Goal: Transaction & Acquisition: Purchase product/service

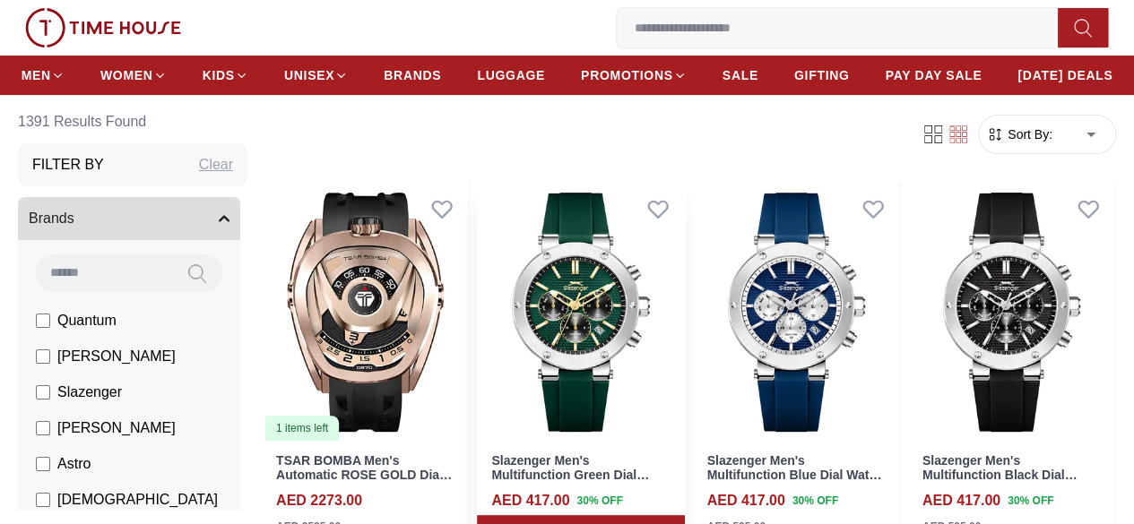
scroll to position [179, 0]
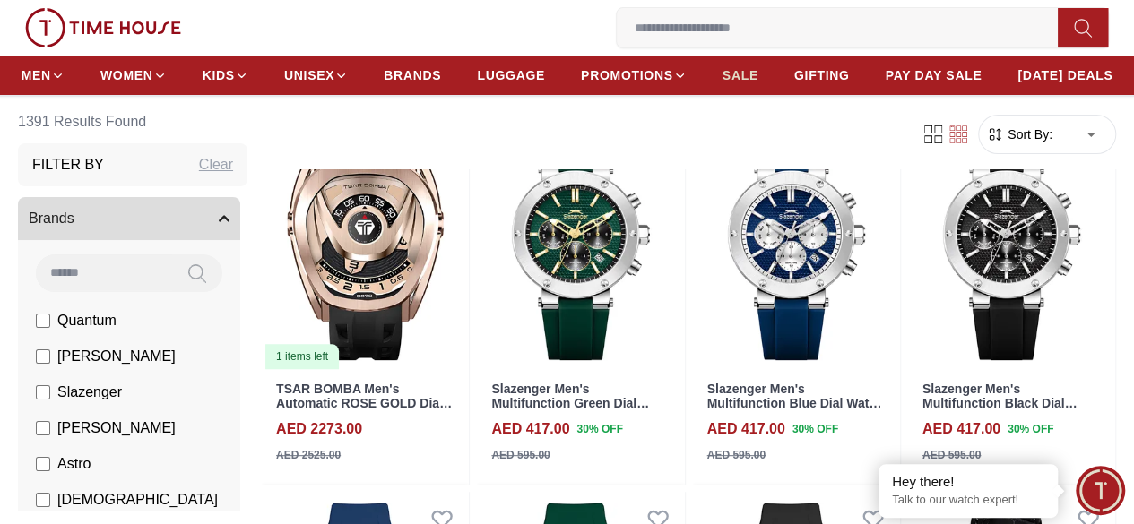
click at [758, 80] on span "SALE" at bounding box center [741, 75] width 36 height 18
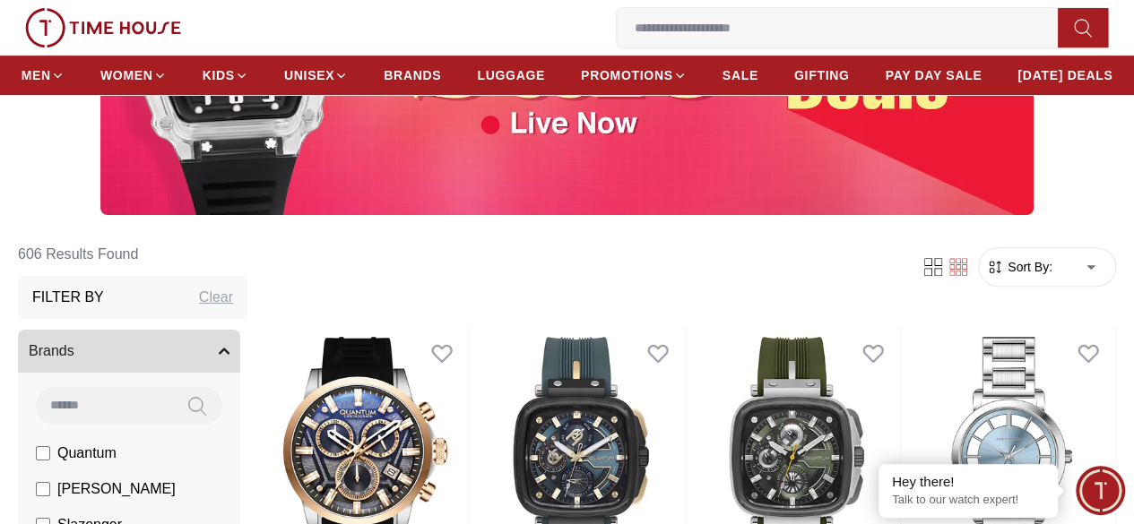
scroll to position [359, 0]
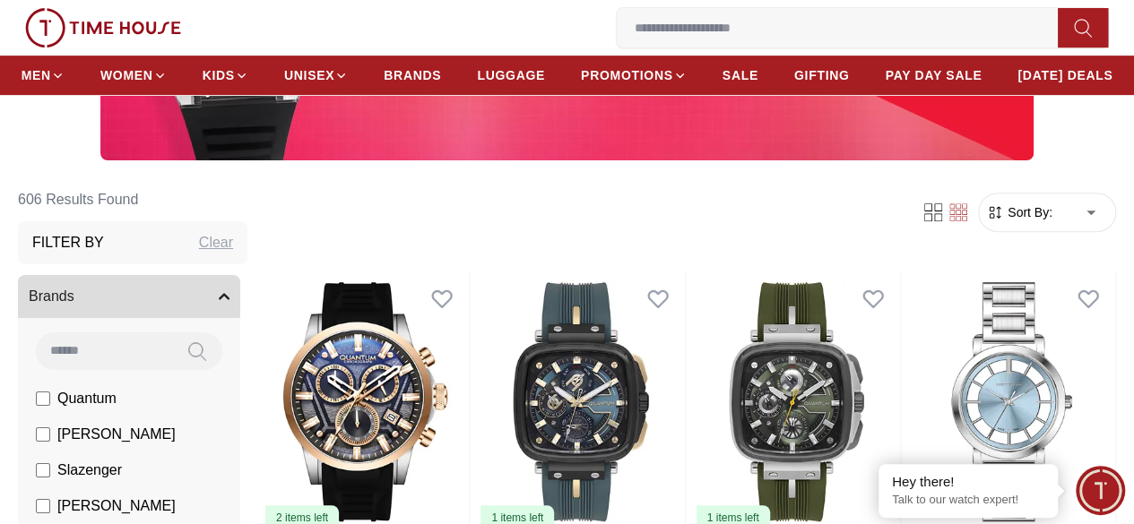
click at [1032, 232] on form "Sort By: ​ ****** ​" at bounding box center [1047, 212] width 138 height 39
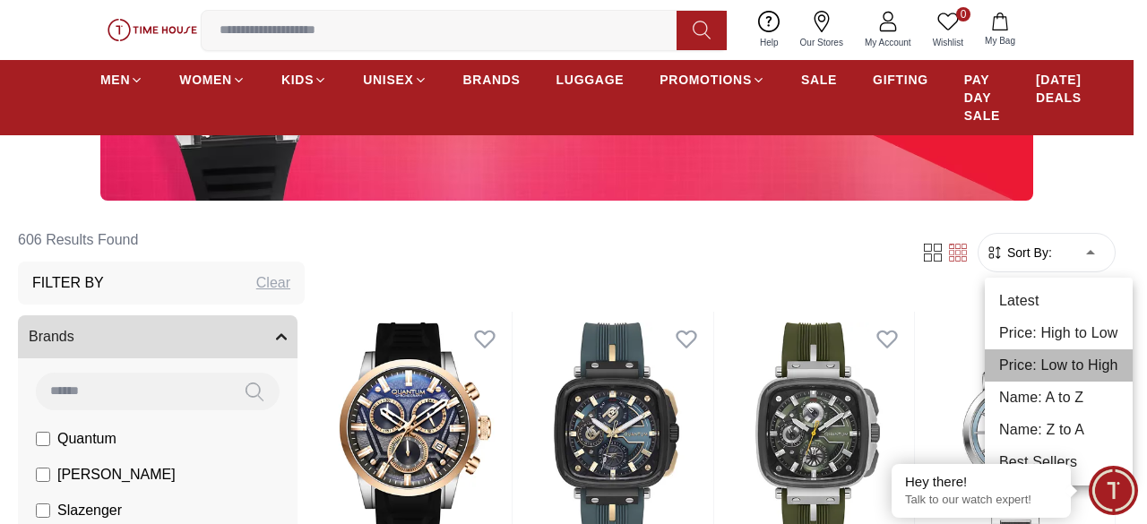
click at [1063, 363] on li "Price: Low to High" at bounding box center [1059, 366] width 148 height 32
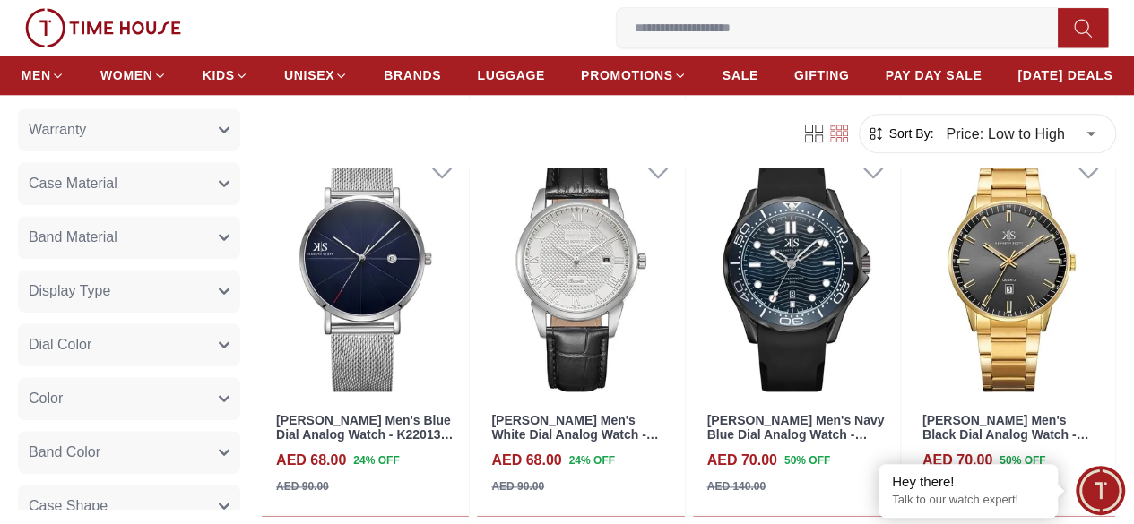
scroll to position [359, 0]
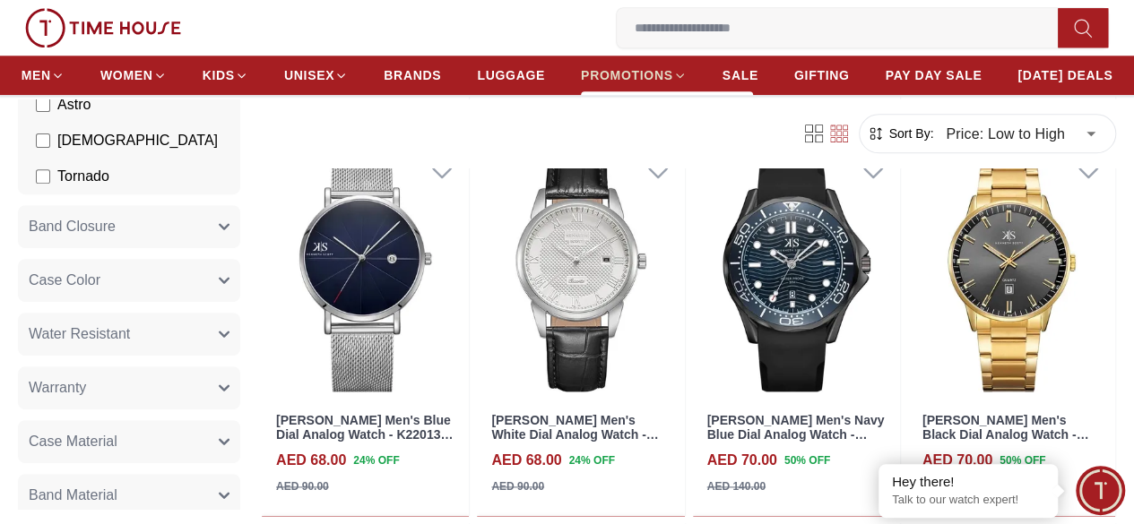
click at [673, 78] on span "PROMOTIONS" at bounding box center [627, 75] width 92 height 18
type input "******"
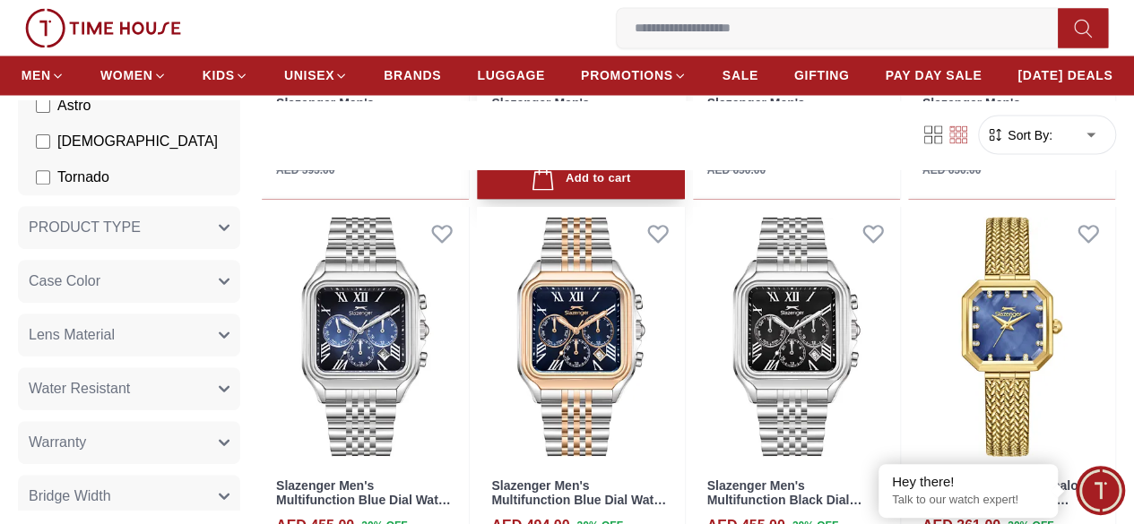
scroll to position [1614, 0]
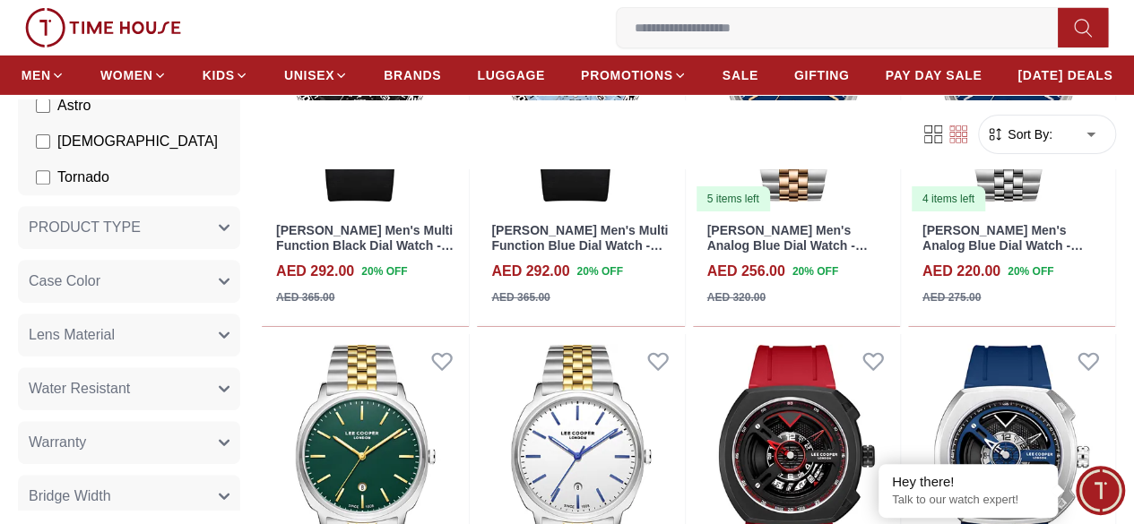
scroll to position [3138, 0]
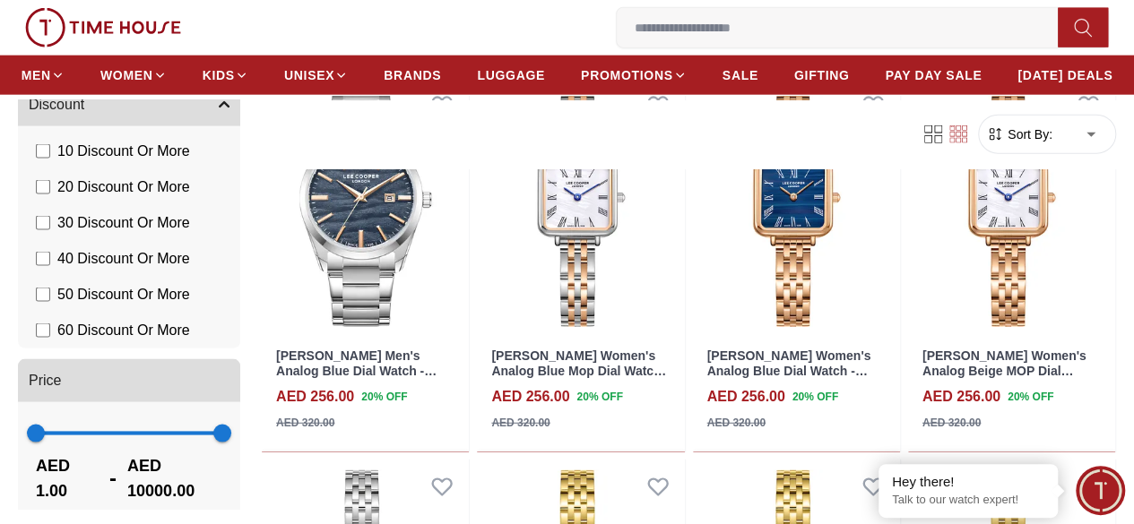
scroll to position [5379, 0]
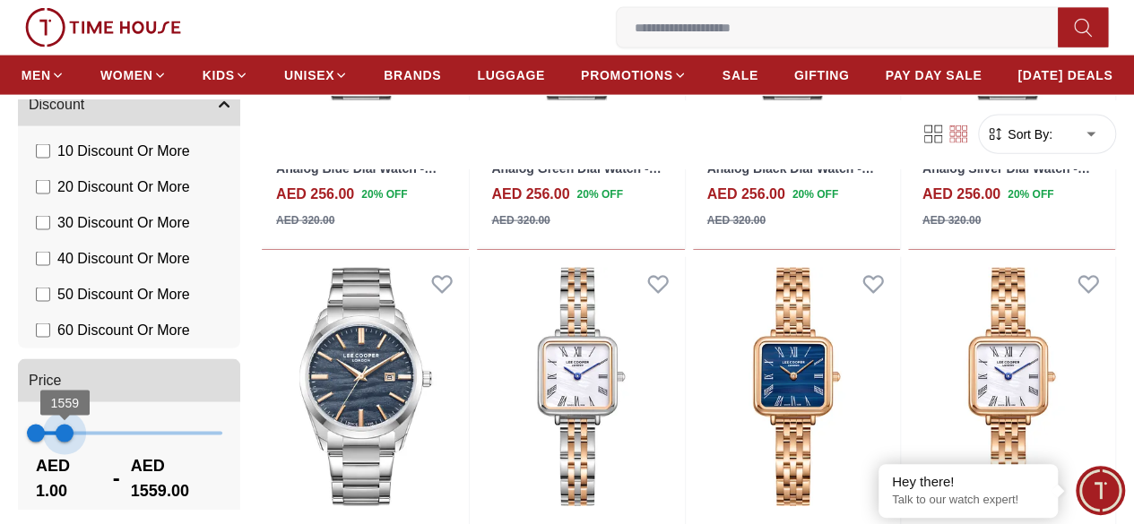
type input "****"
drag, startPoint x: 260, startPoint y: 433, endPoint x: 70, endPoint y: 430, distance: 190.1
click at [70, 430] on span "1481" at bounding box center [64, 434] width 18 height 18
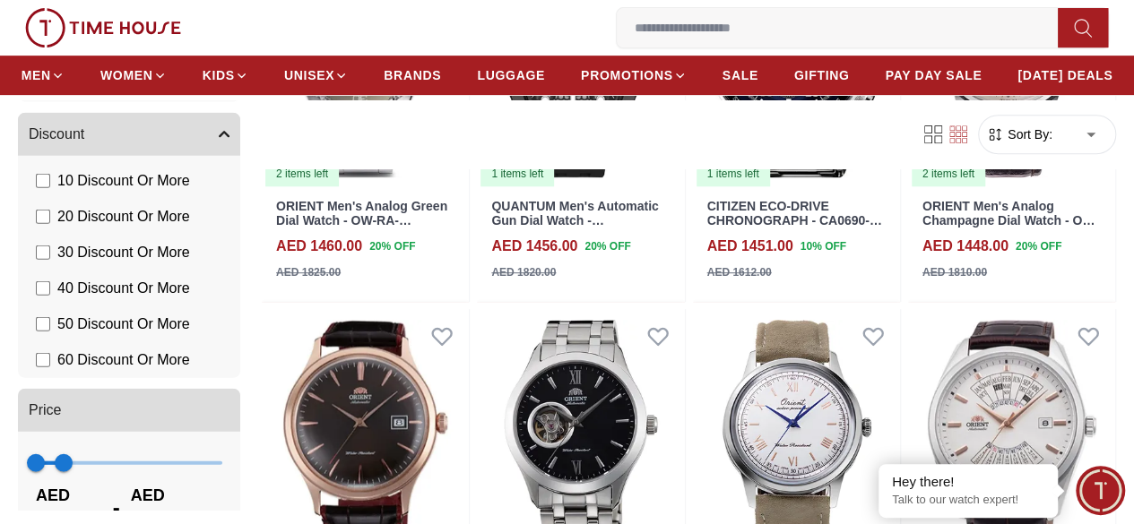
scroll to position [2221, 0]
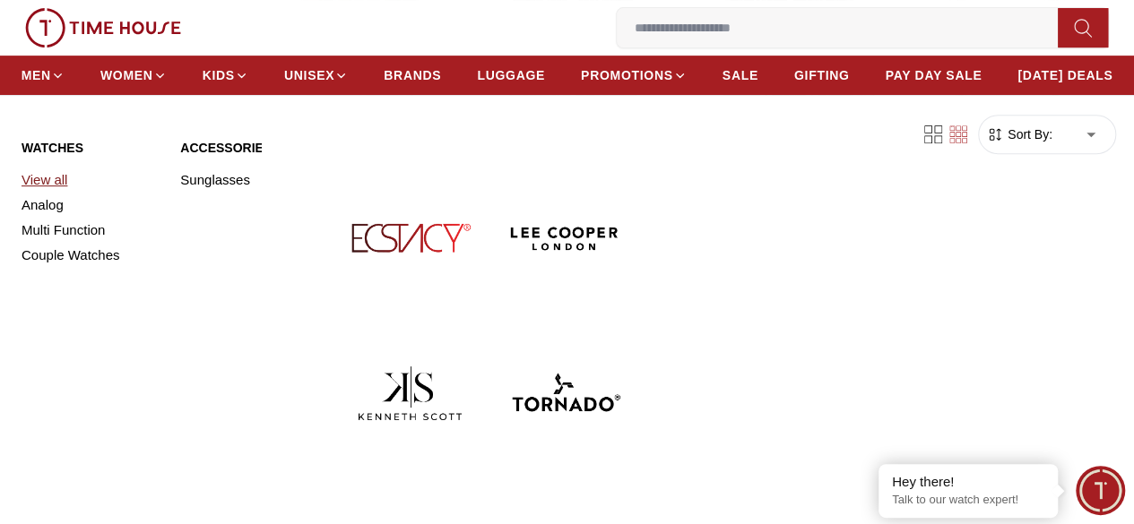
click at [41, 193] on link "View all" at bounding box center [90, 180] width 137 height 25
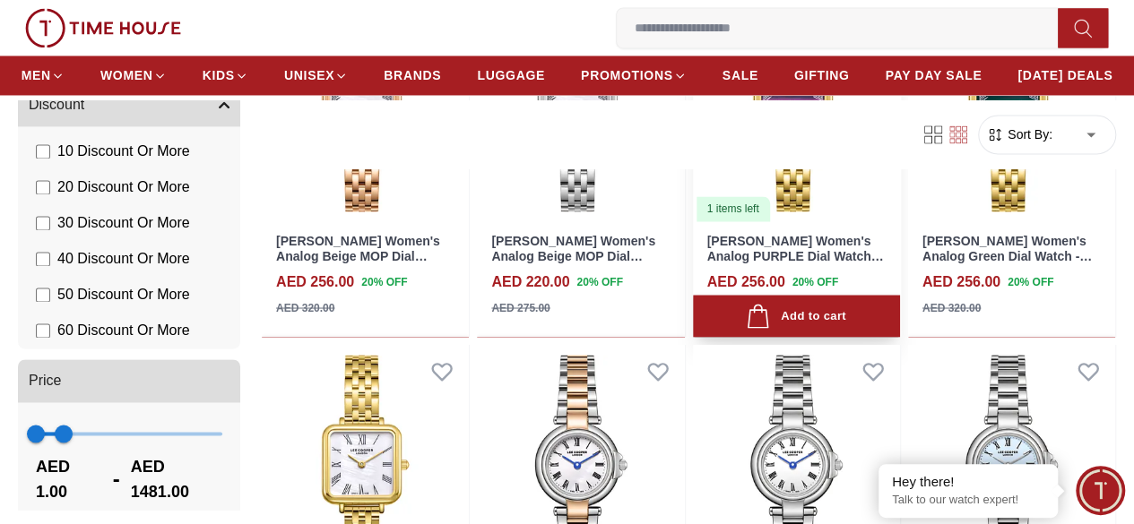
scroll to position [1614, 0]
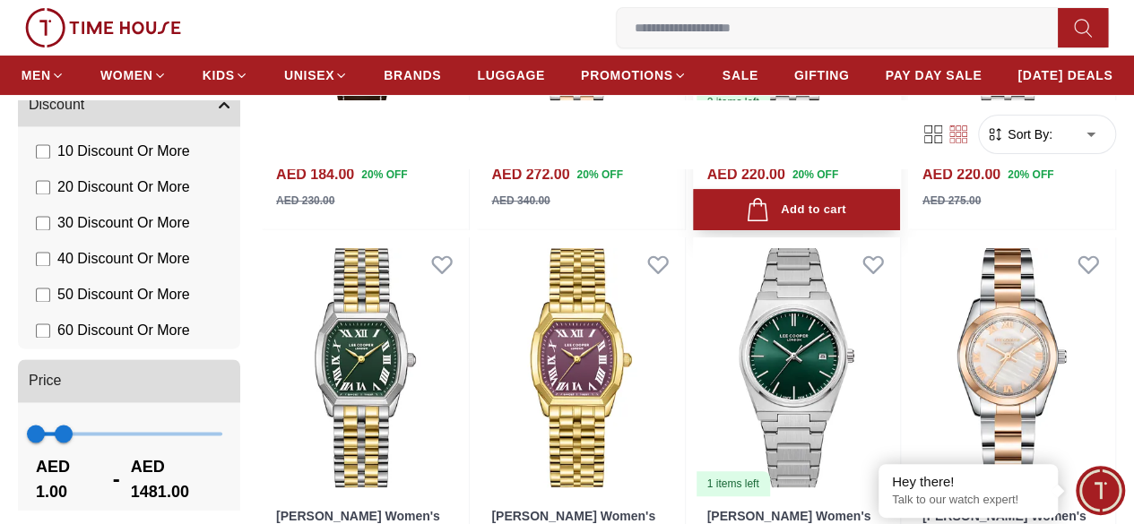
scroll to position [3496, 0]
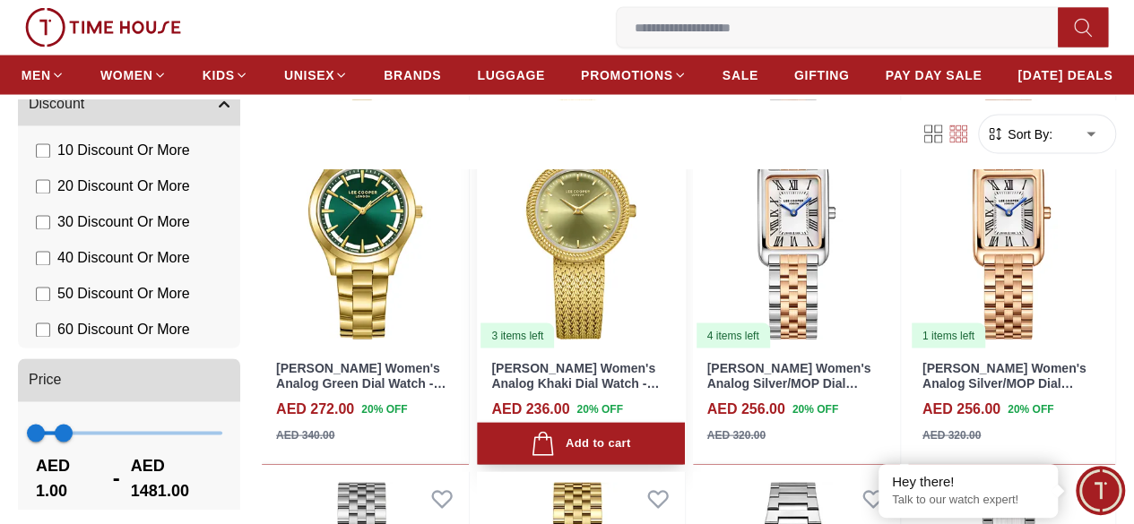
scroll to position [5199, 0]
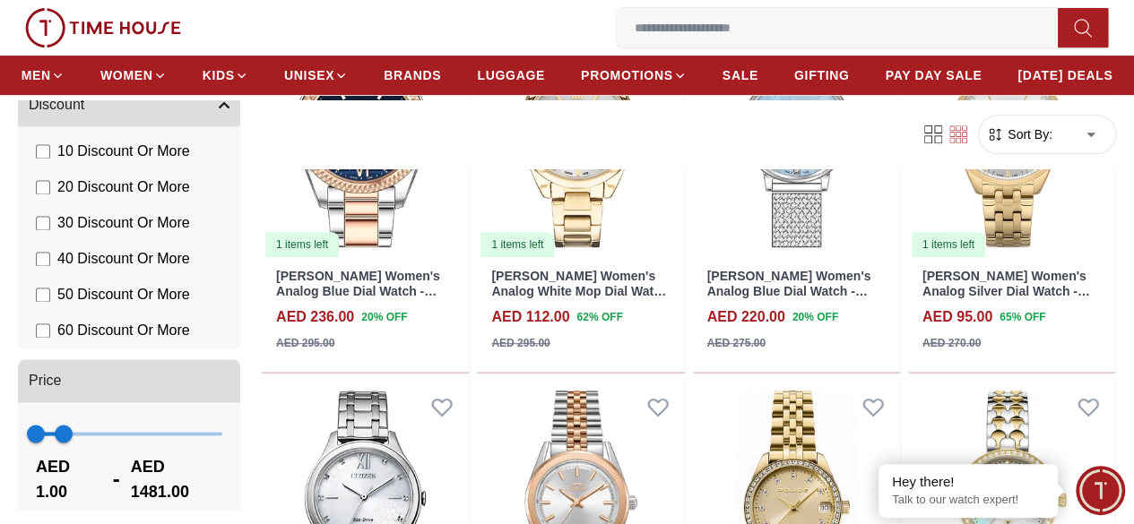
scroll to position [7172, 0]
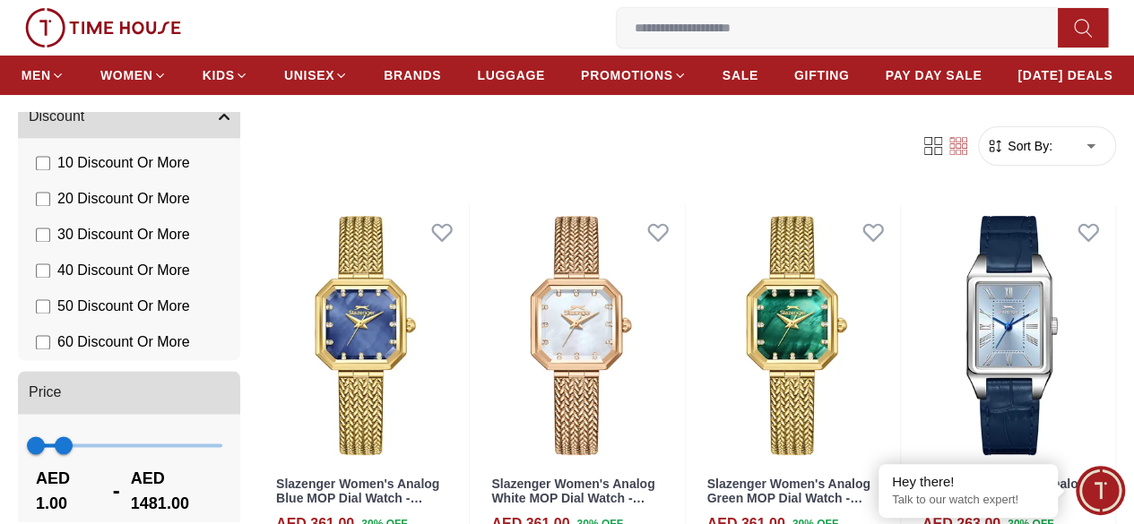
scroll to position [90, 0]
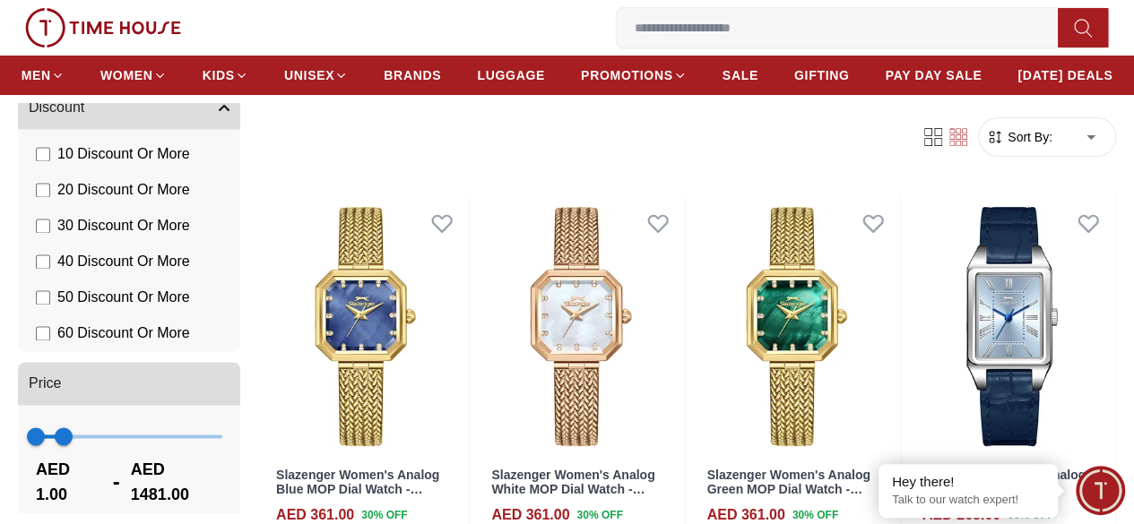
click at [1113, 157] on div "Sort By: ​ ****** ​" at bounding box center [1014, 136] width 203 height 39
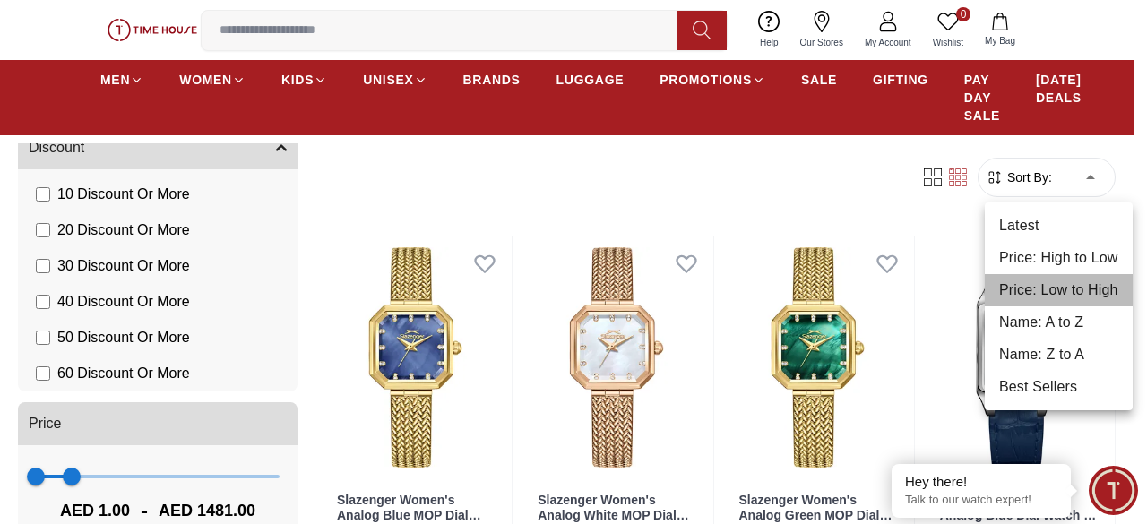
click at [1068, 285] on li "Price: Low to High" at bounding box center [1059, 290] width 148 height 32
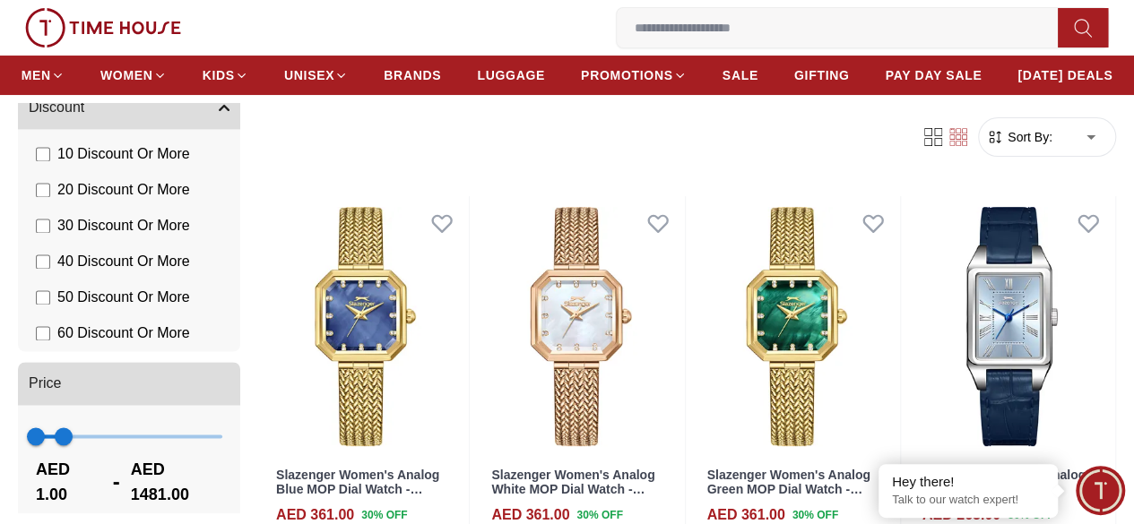
type input "*"
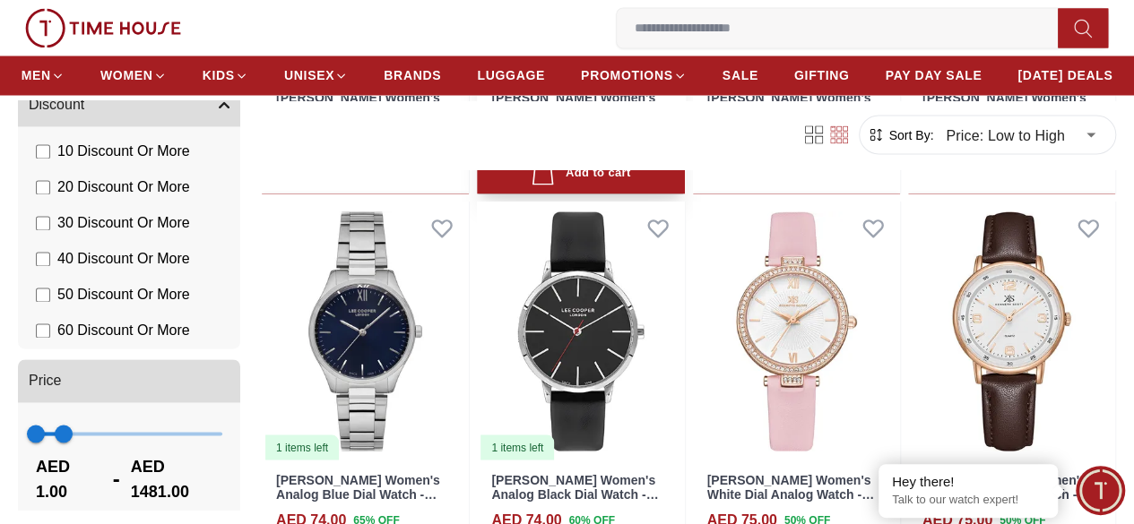
scroll to position [1703, 0]
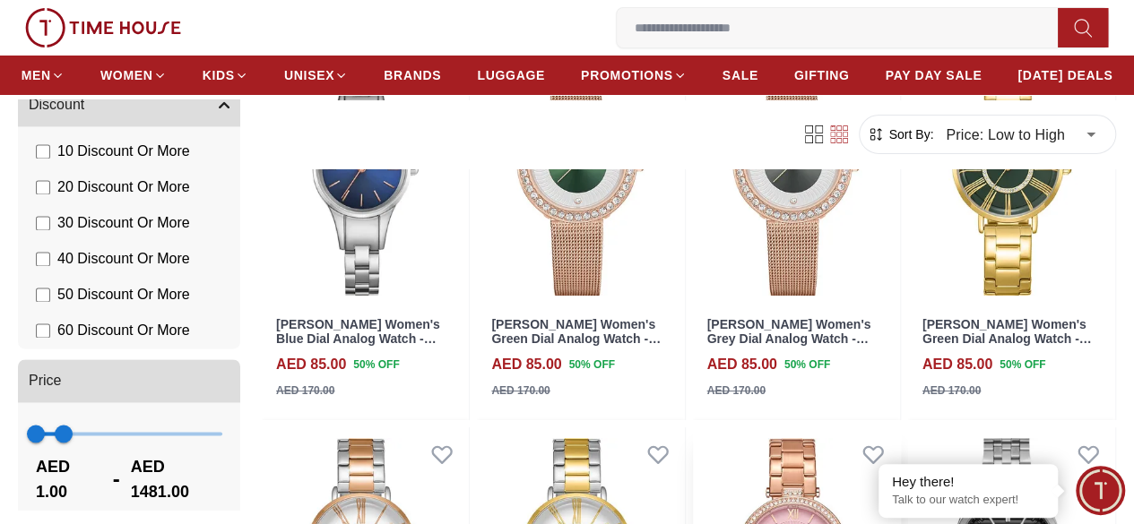
scroll to position [3407, 0]
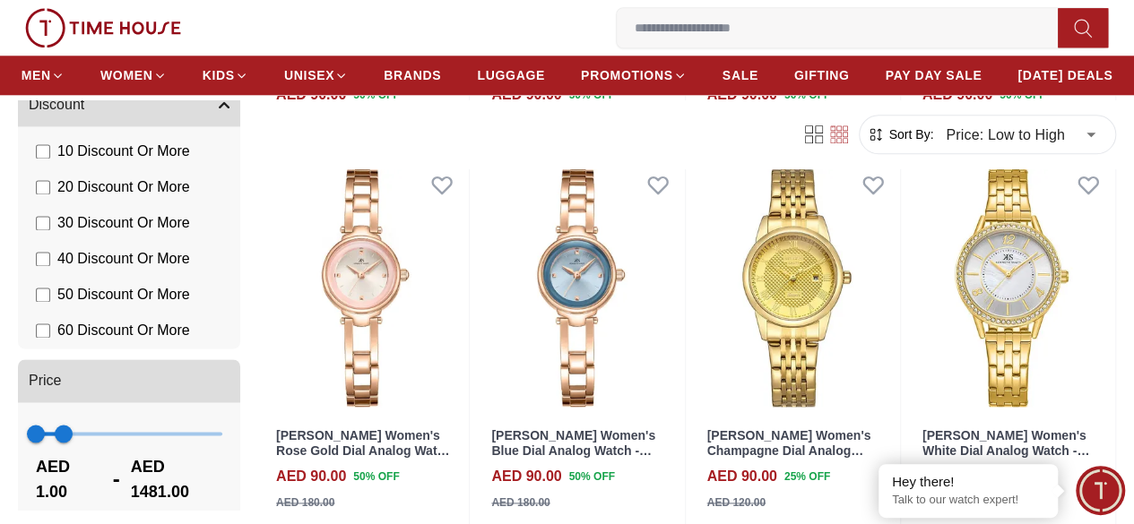
scroll to position [4482, 0]
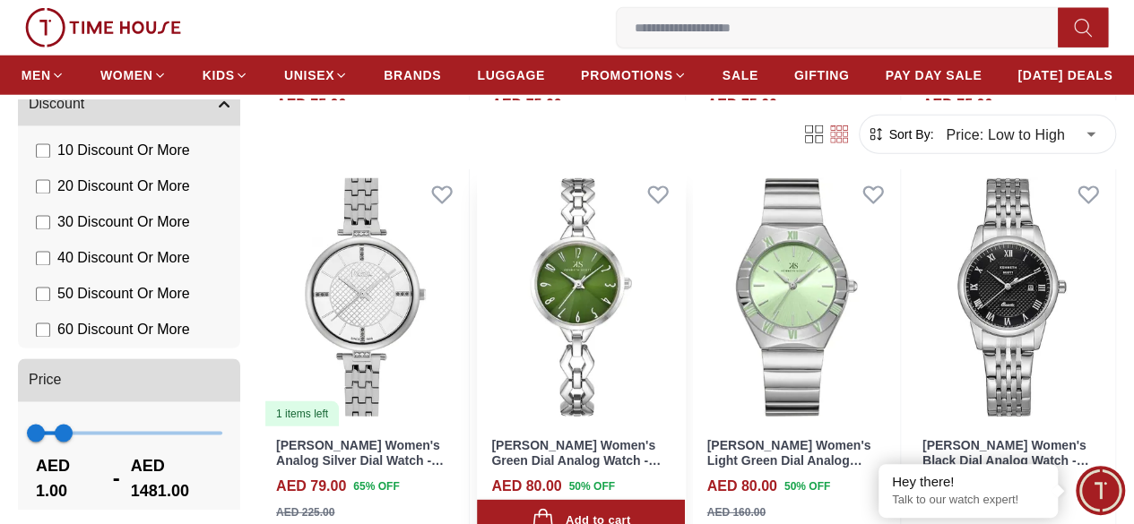
scroll to position [2420, 0]
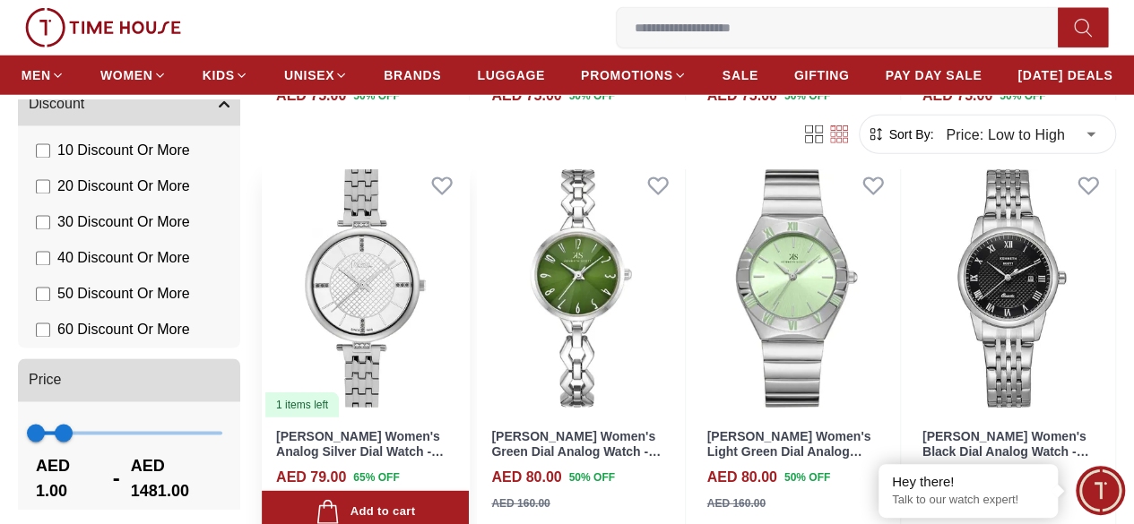
click at [446, 268] on img at bounding box center [365, 289] width 207 height 261
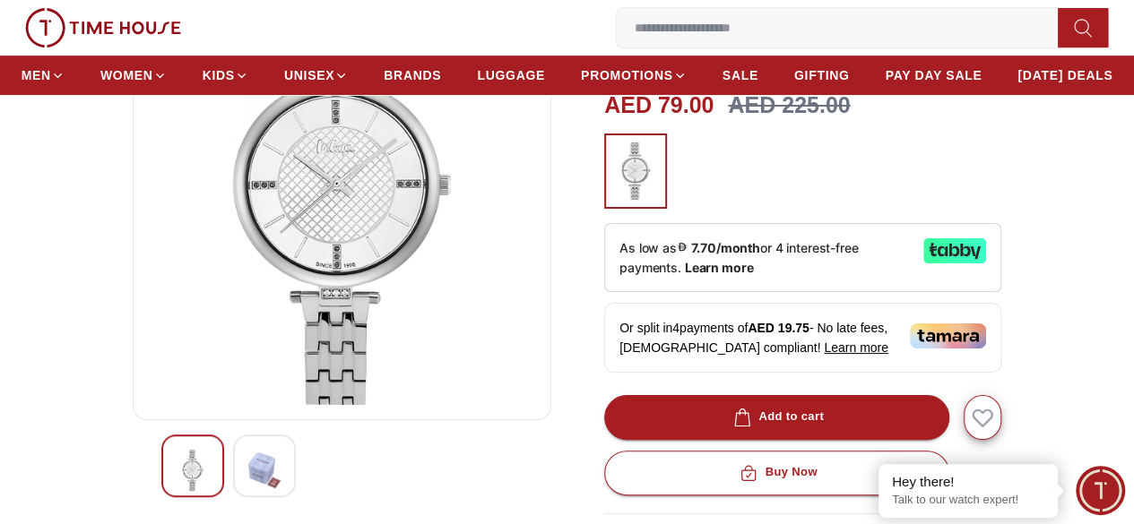
scroll to position [269, 0]
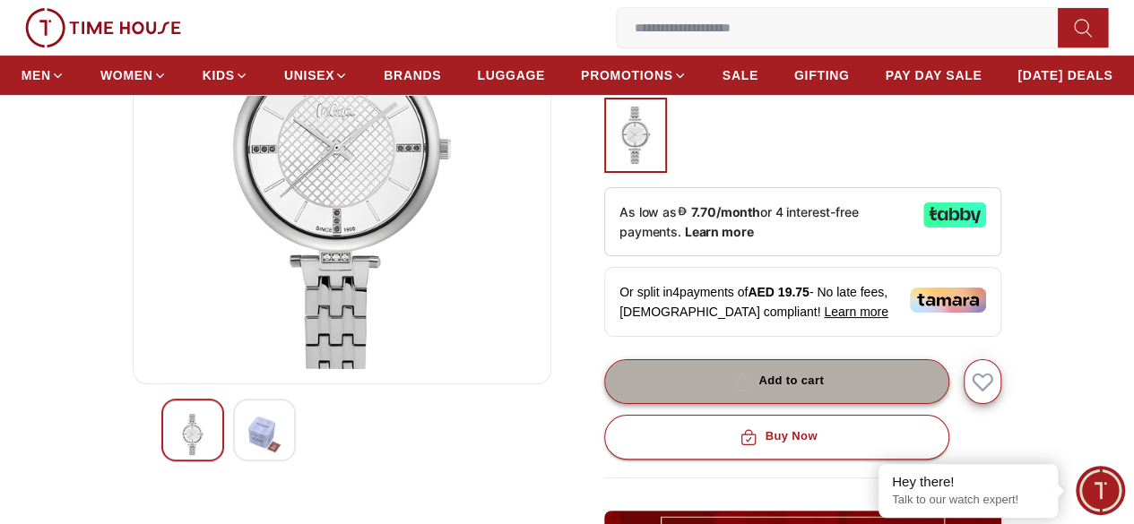
click at [801, 392] on div "Add to cart" at bounding box center [777, 381] width 94 height 21
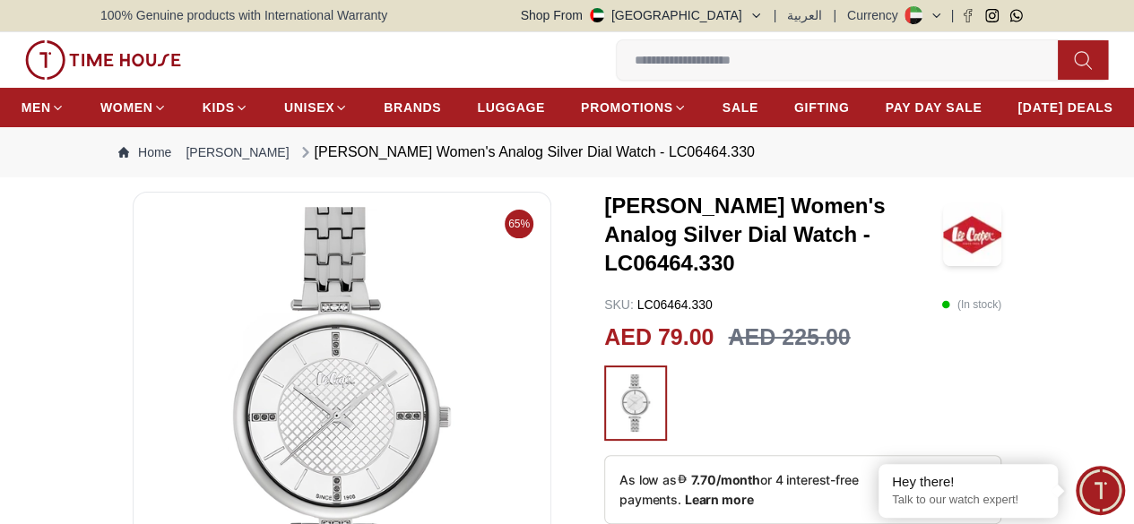
scroll to position [0, 0]
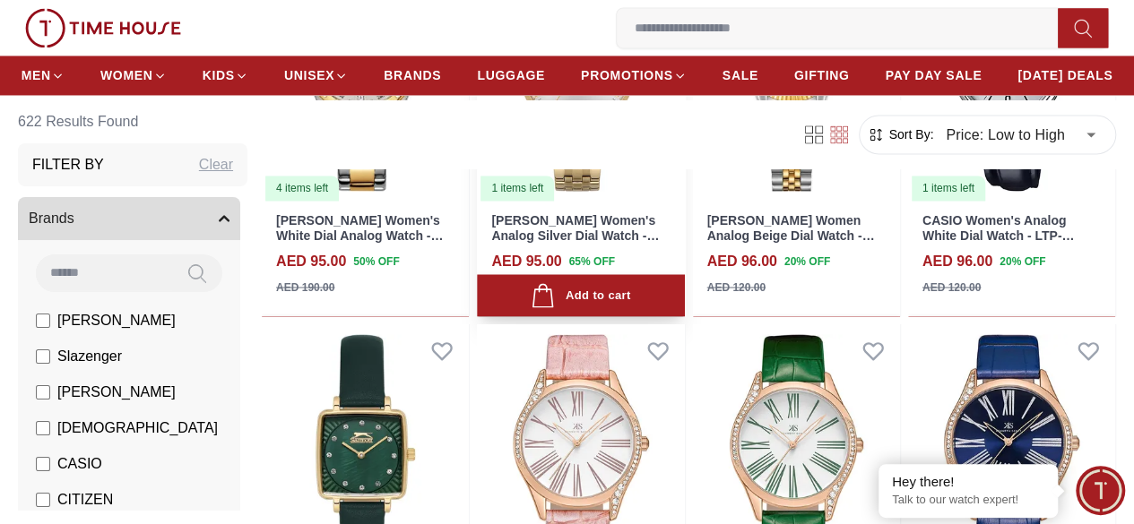
scroll to position [1524, 0]
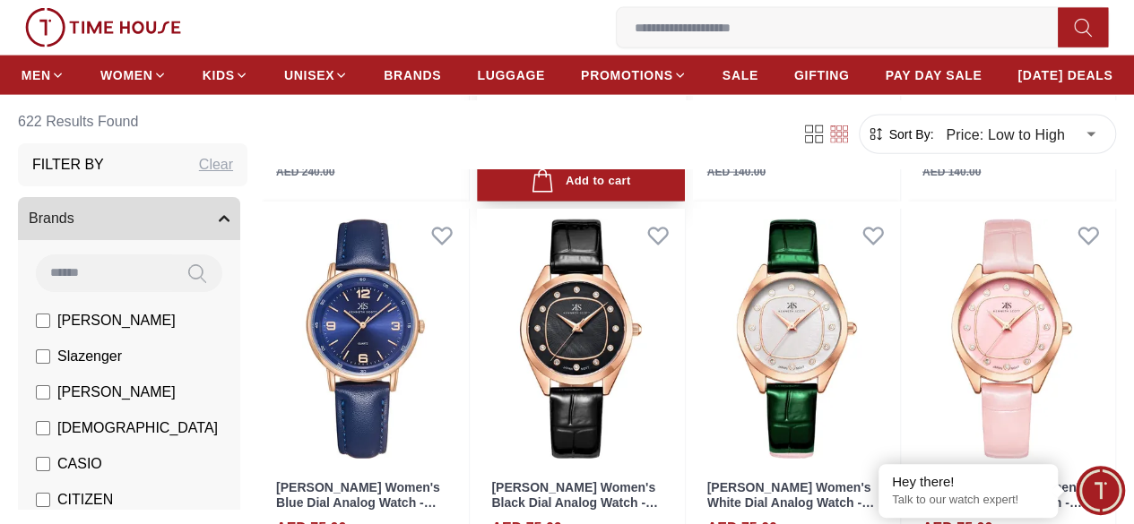
scroll to position [2062, 0]
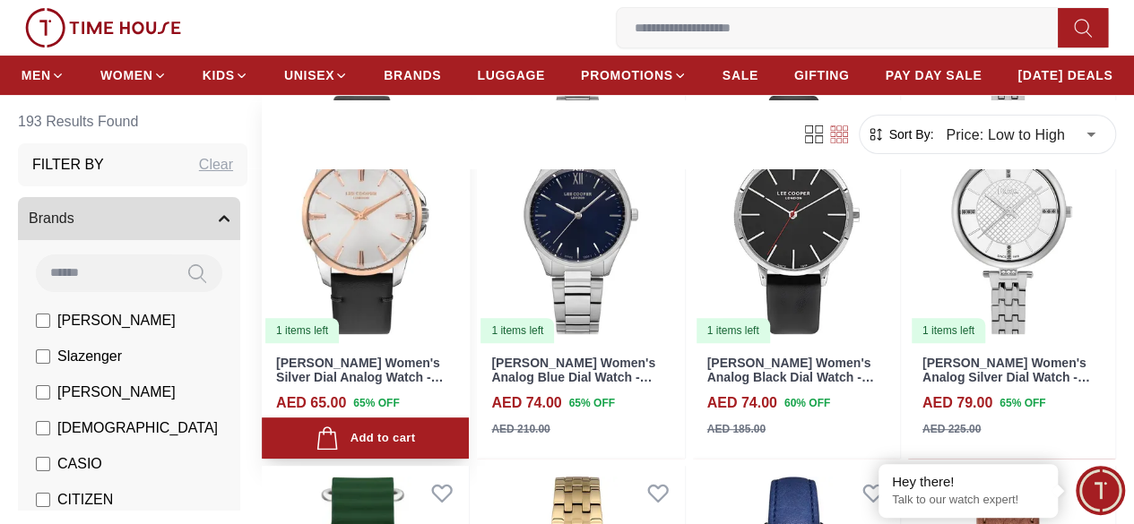
scroll to position [90, 0]
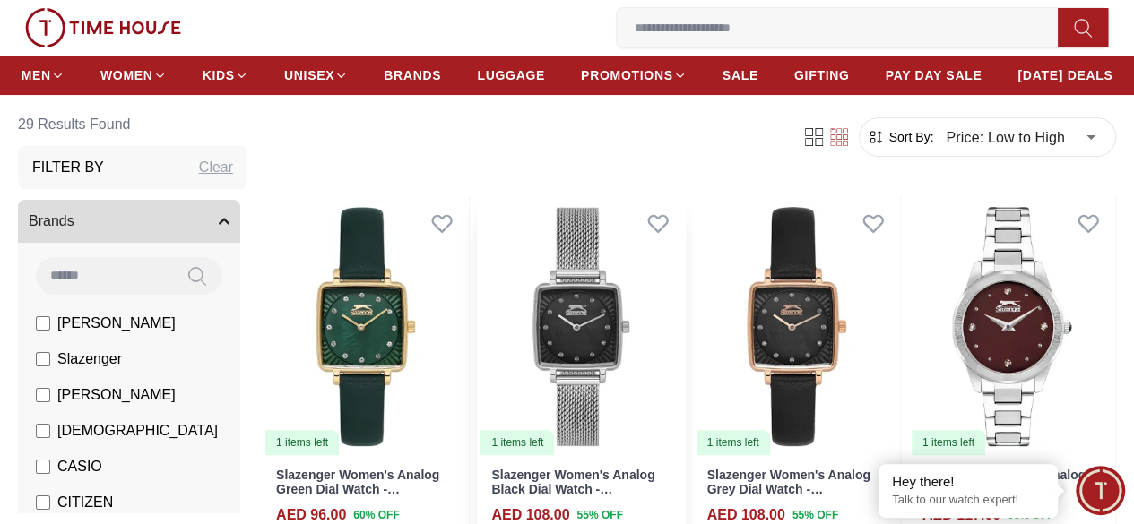
scroll to position [179, 0]
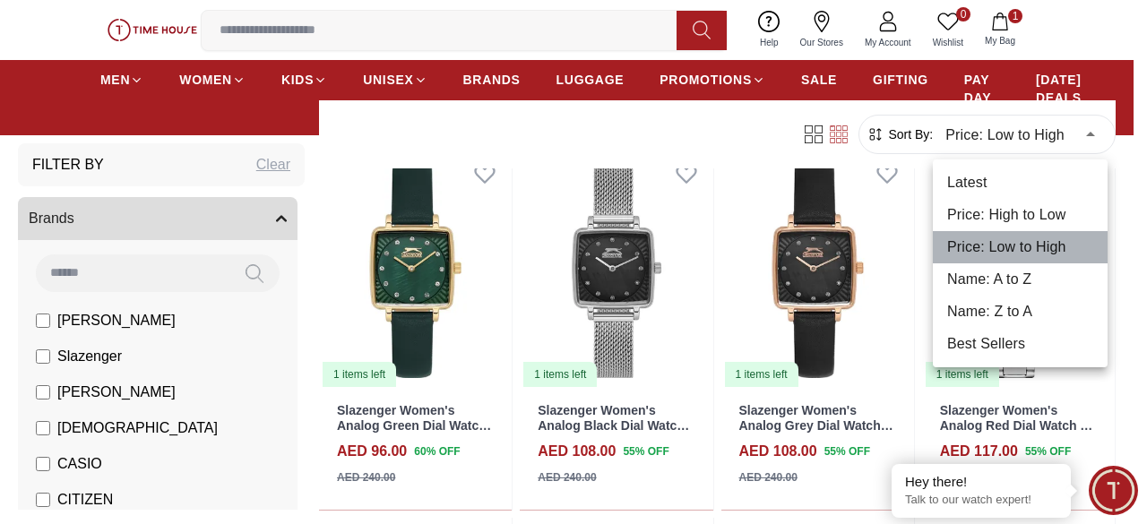
click at [986, 252] on li "Price: Low to High" at bounding box center [1020, 247] width 175 height 32
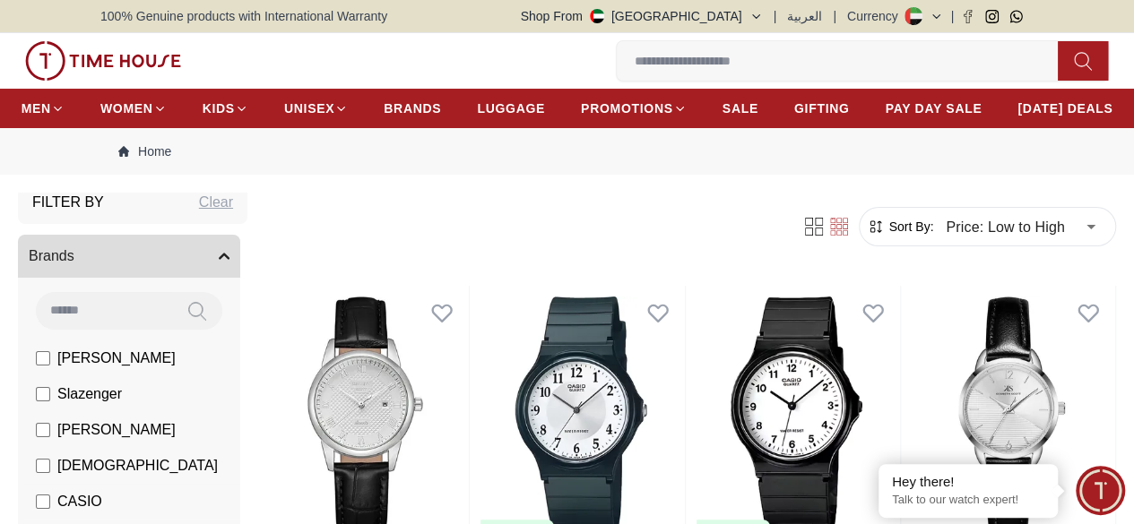
scroll to position [179, 0]
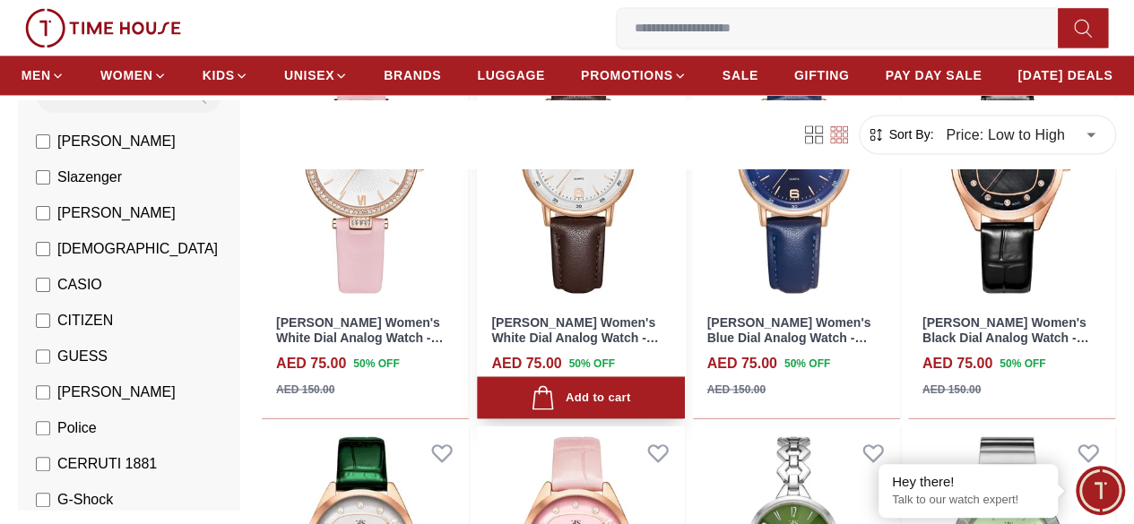
scroll to position [1524, 0]
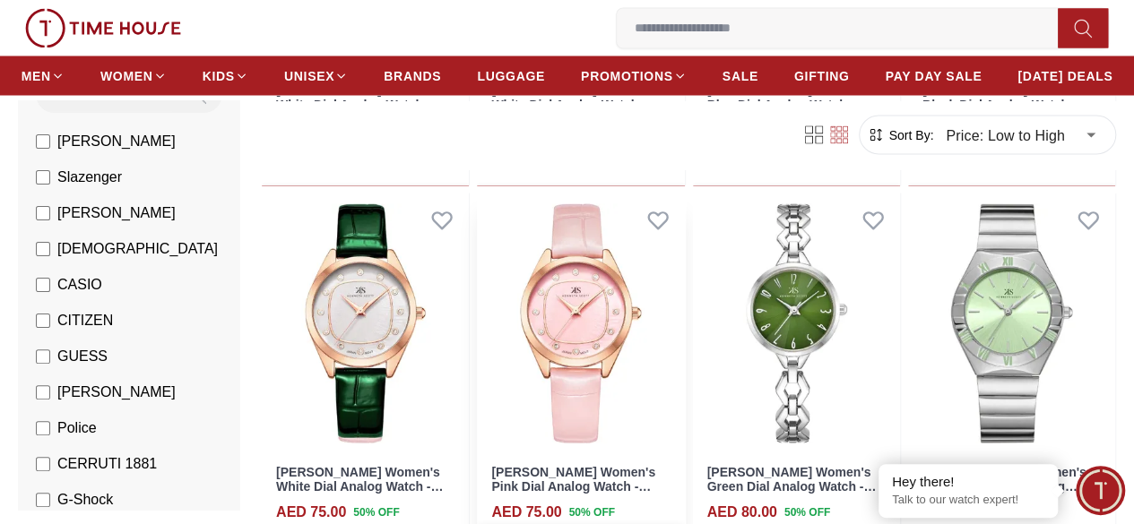
scroll to position [1614, 0]
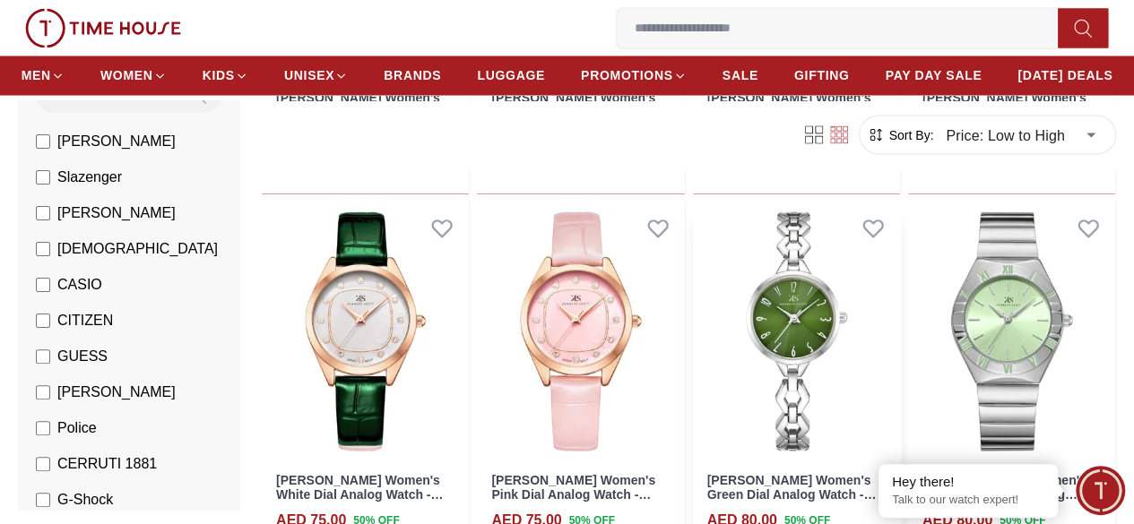
click at [809, 301] on img at bounding box center [796, 331] width 207 height 261
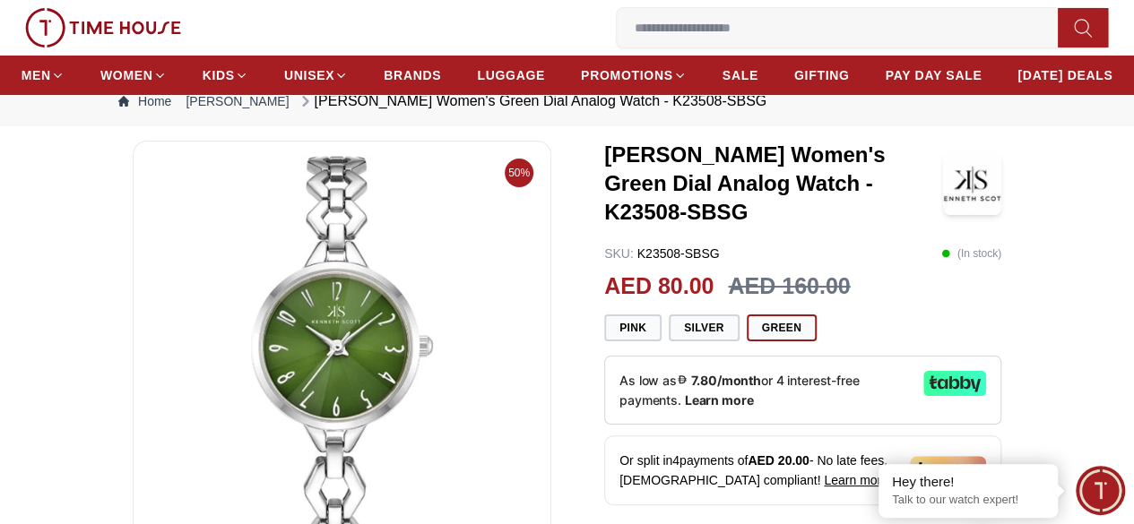
scroll to position [179, 0]
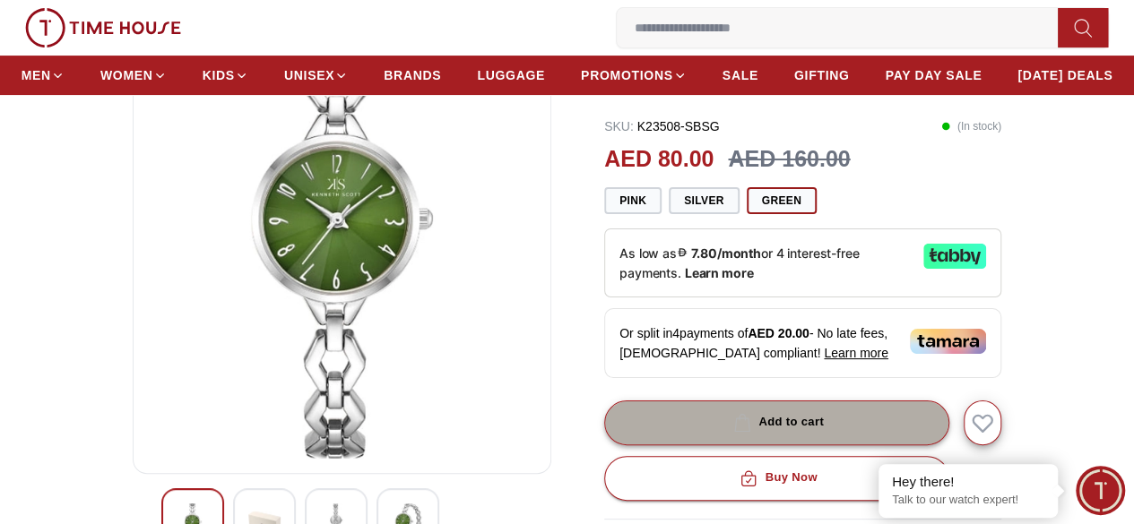
click at [782, 433] on div "Add to cart" at bounding box center [777, 422] width 94 height 21
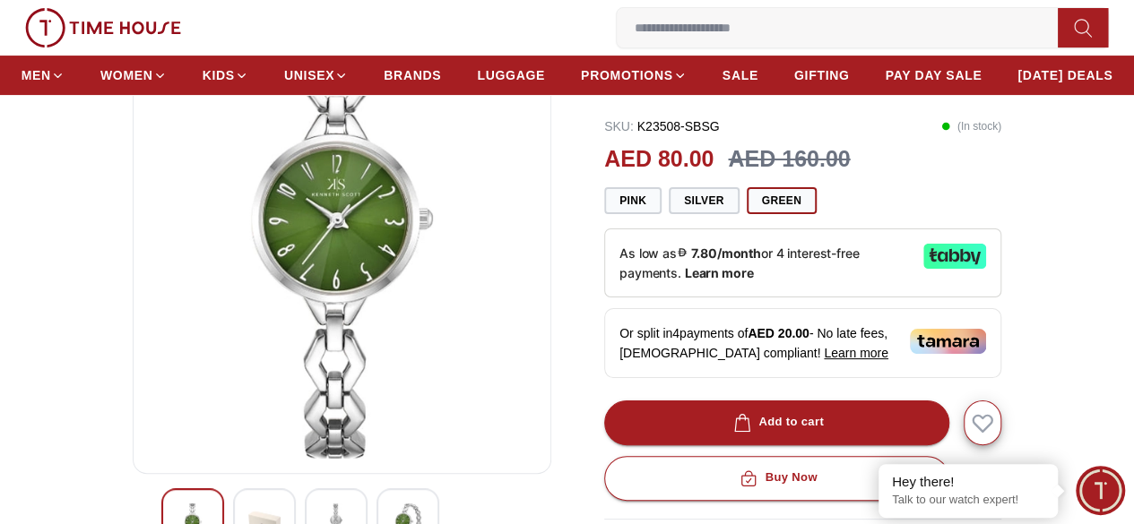
scroll to position [1614, 0]
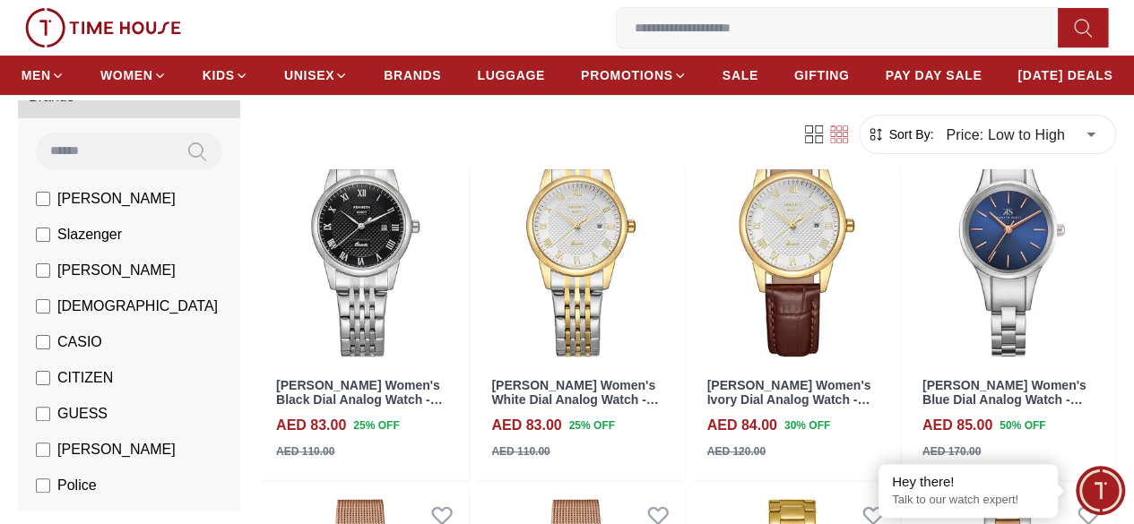
scroll to position [179, 0]
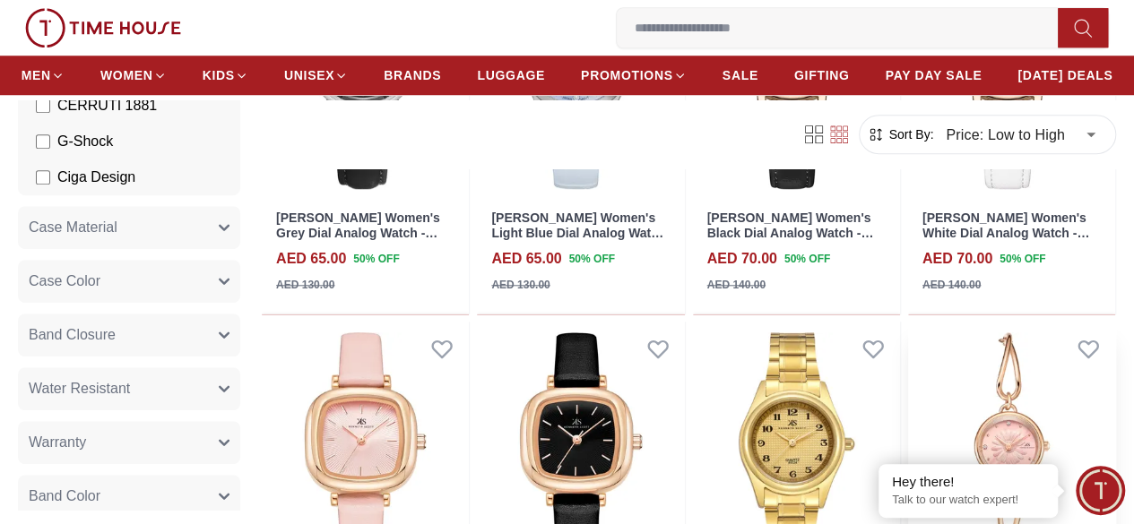
scroll to position [896, 0]
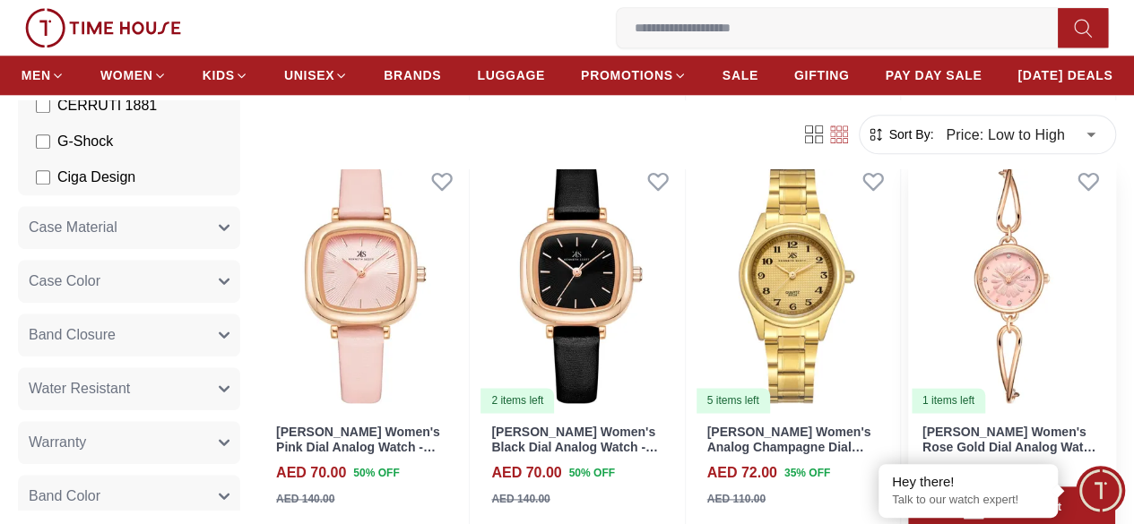
click at [1043, 293] on img at bounding box center [1011, 284] width 207 height 261
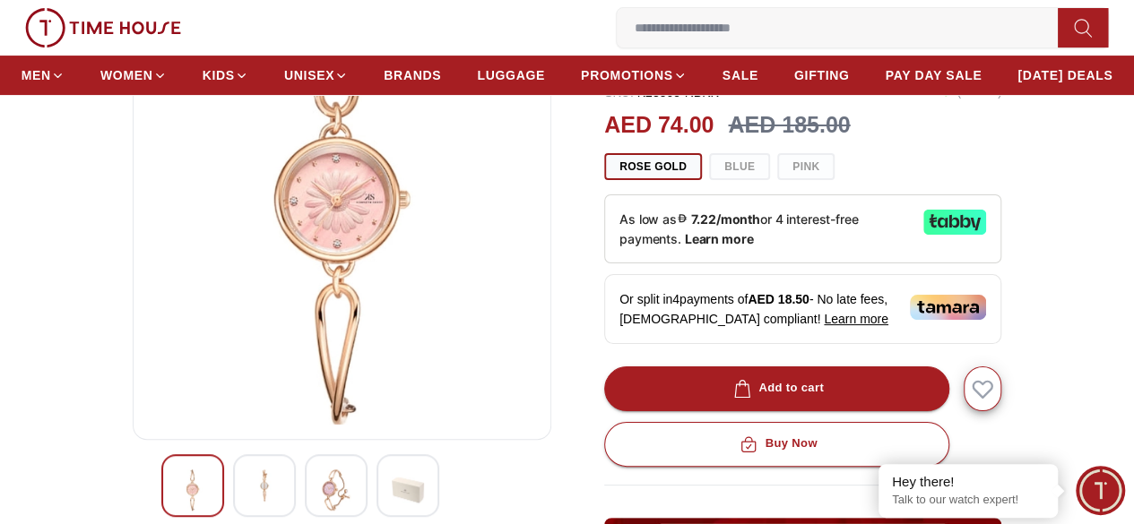
scroll to position [269, 0]
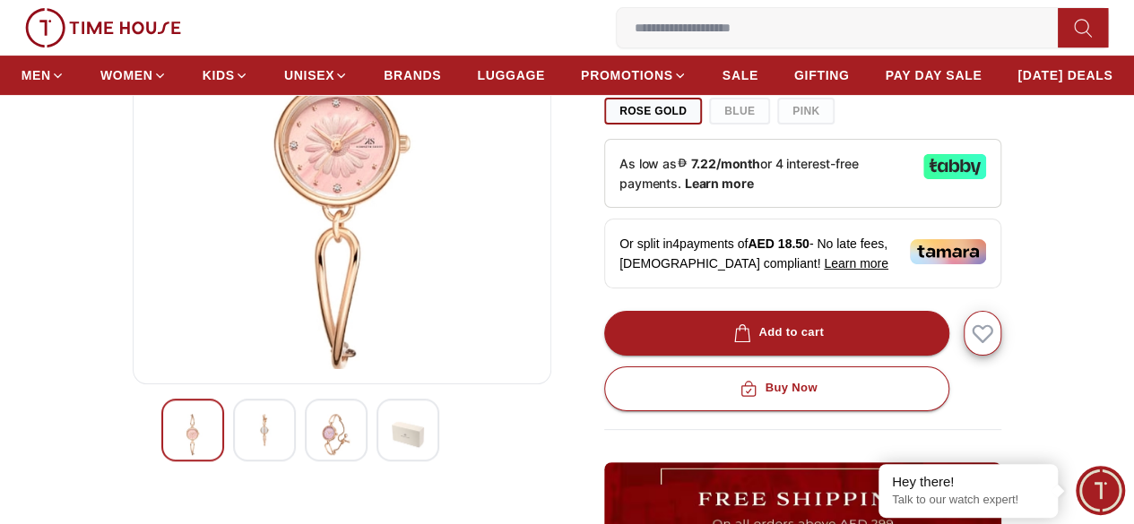
click at [320, 455] on img at bounding box center [336, 434] width 32 height 41
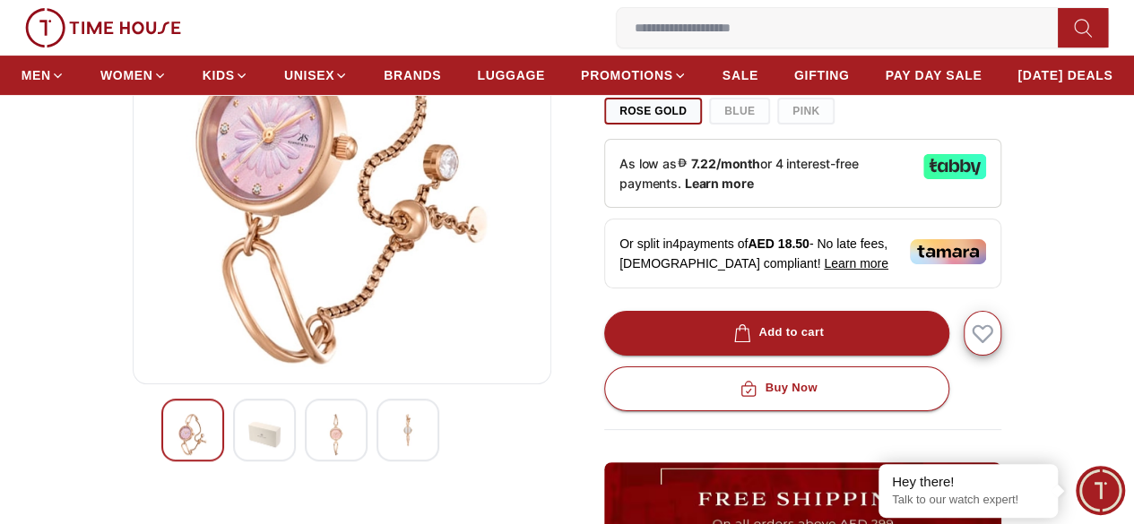
click at [248, 455] on img at bounding box center [264, 434] width 32 height 41
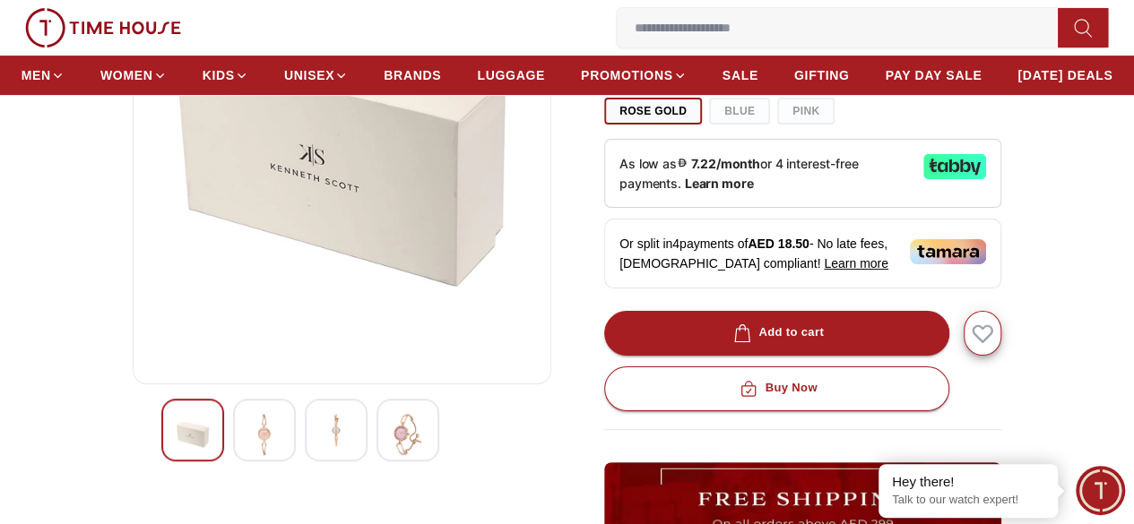
scroll to position [896, 0]
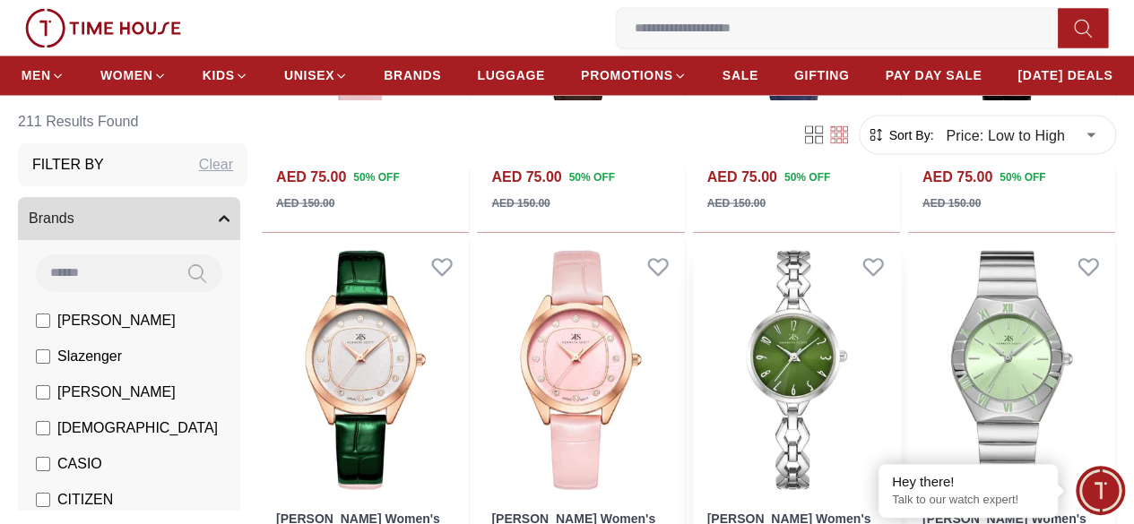
scroll to position [1703, 0]
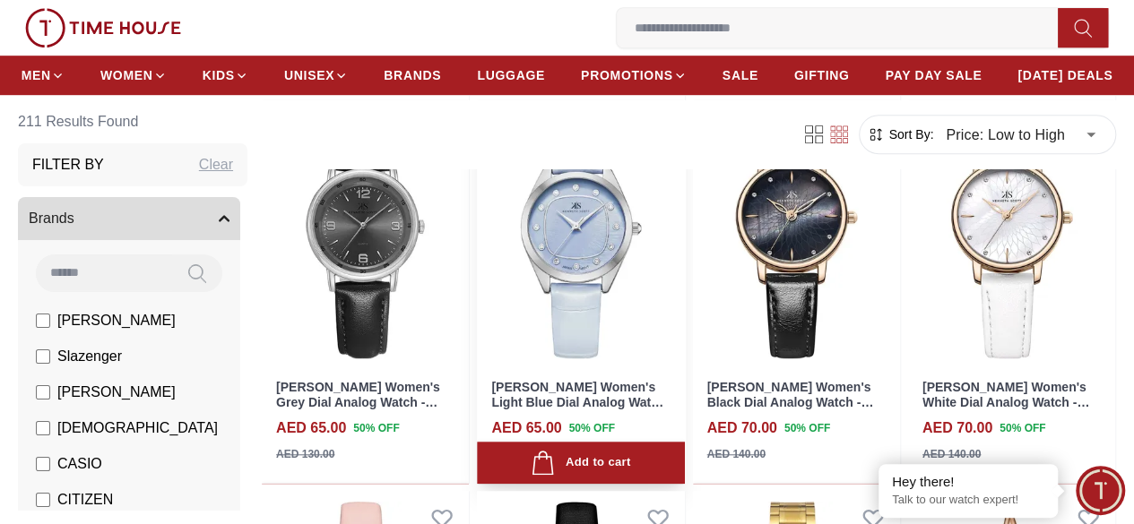
scroll to position [538, 0]
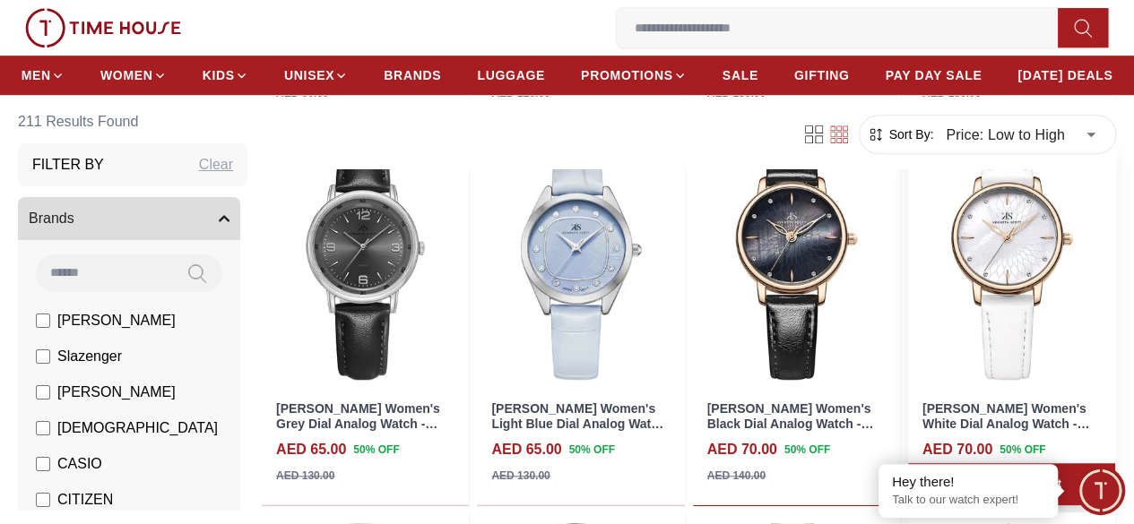
click at [1013, 276] on img at bounding box center [1011, 260] width 207 height 261
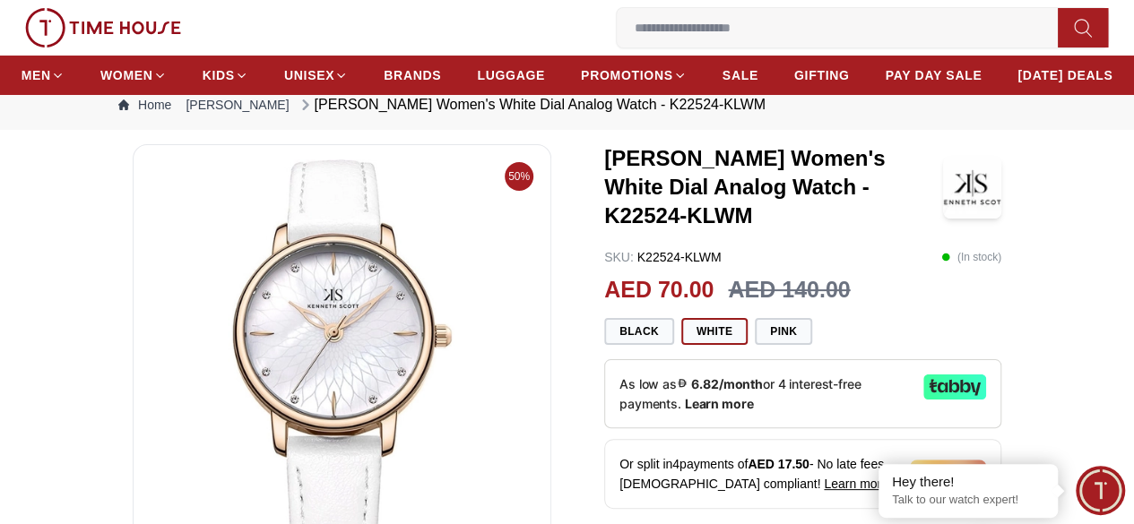
scroll to position [90, 0]
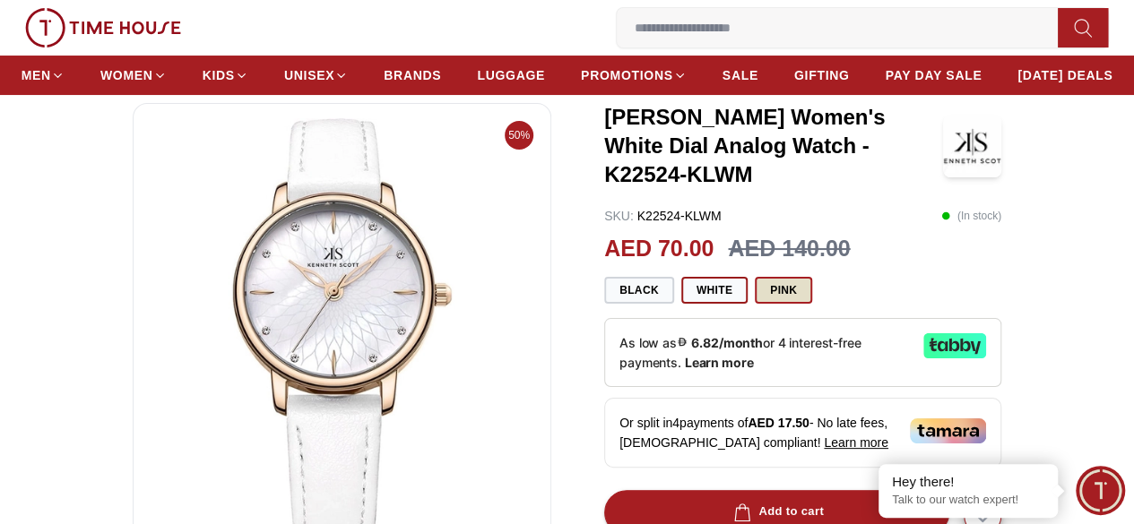
click at [784, 299] on button "Pink" at bounding box center [783, 290] width 57 height 27
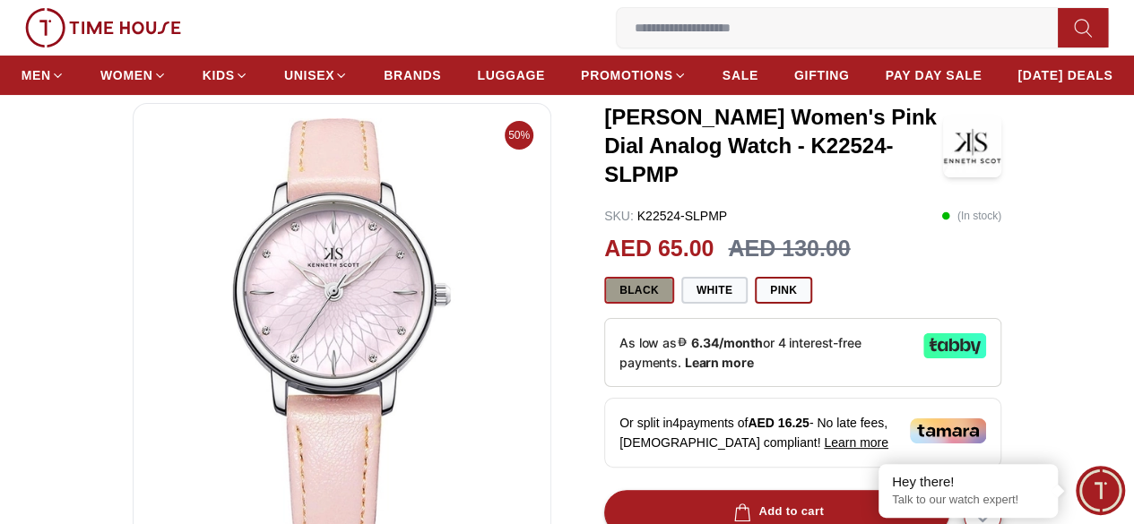
click at [643, 304] on button "Black" at bounding box center [639, 290] width 70 height 27
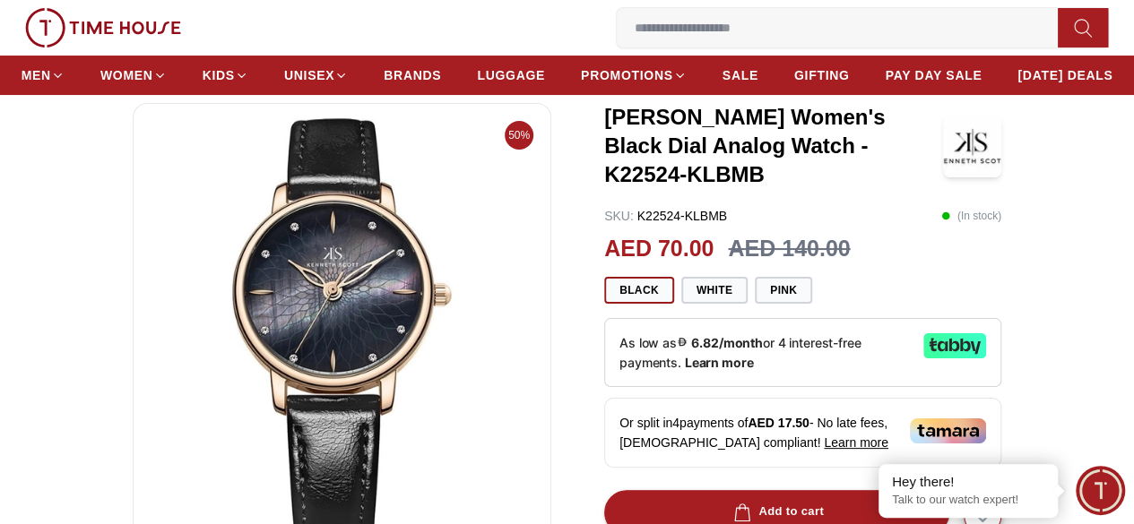
click at [452, 252] on img at bounding box center [342, 333] width 388 height 430
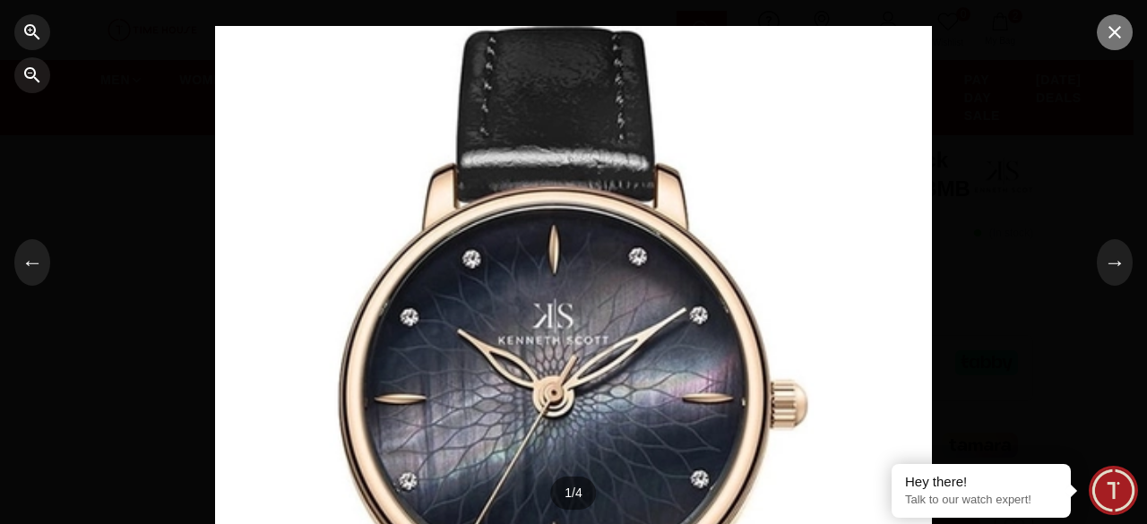
click at [1109, 35] on icon "button" at bounding box center [1115, 33] width 22 height 22
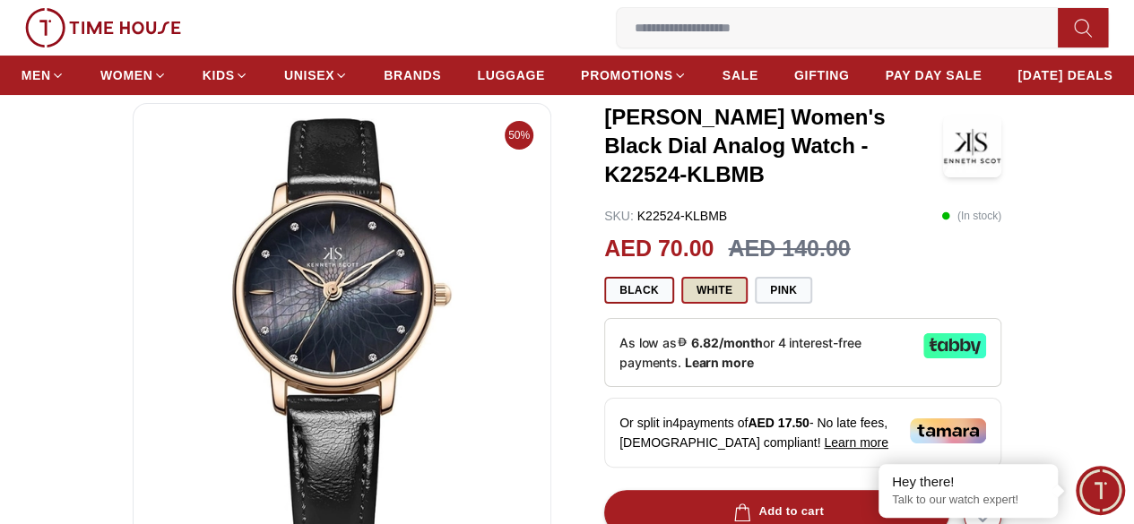
click at [708, 304] on button "White" at bounding box center [714, 290] width 66 height 27
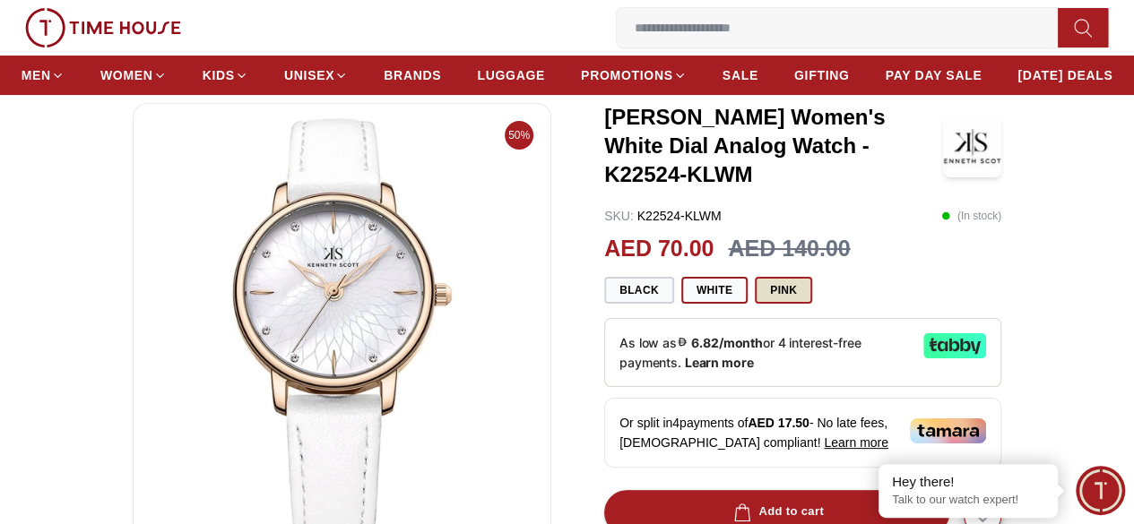
click at [787, 304] on button "Pink" at bounding box center [783, 290] width 57 height 27
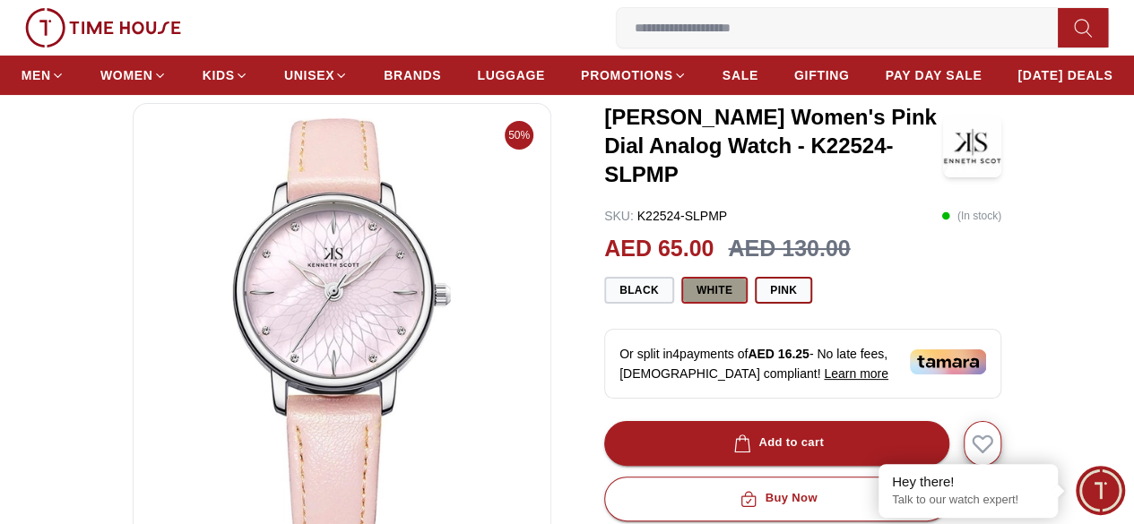
click at [739, 304] on button "White" at bounding box center [714, 290] width 66 height 27
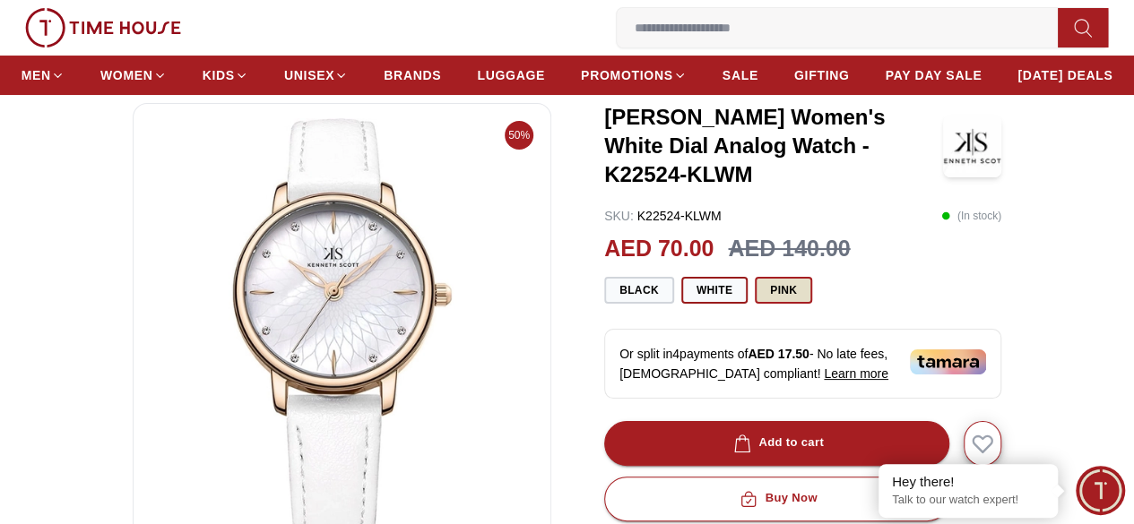
click at [778, 304] on button "Pink" at bounding box center [783, 290] width 57 height 27
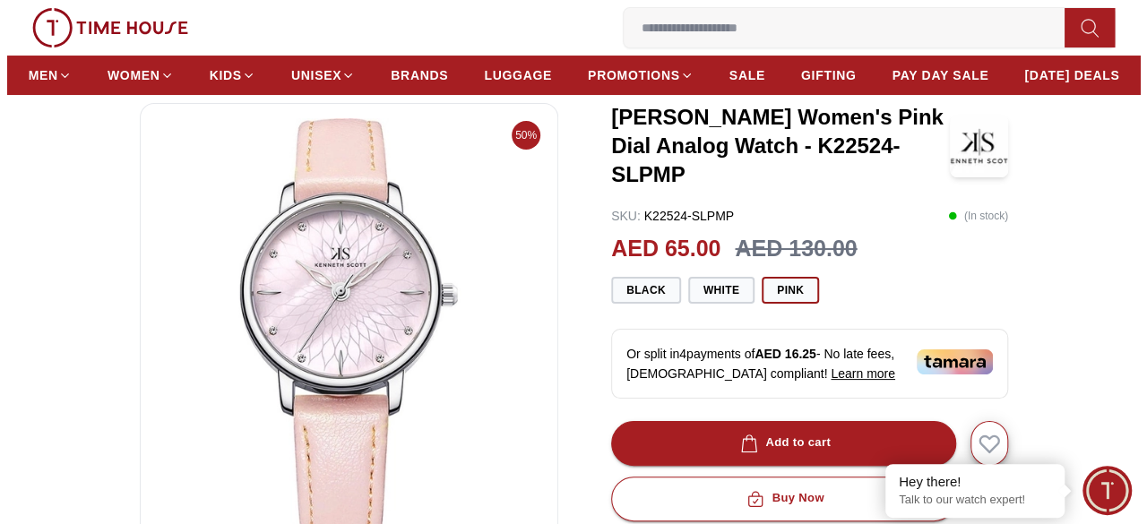
scroll to position [90, 0]
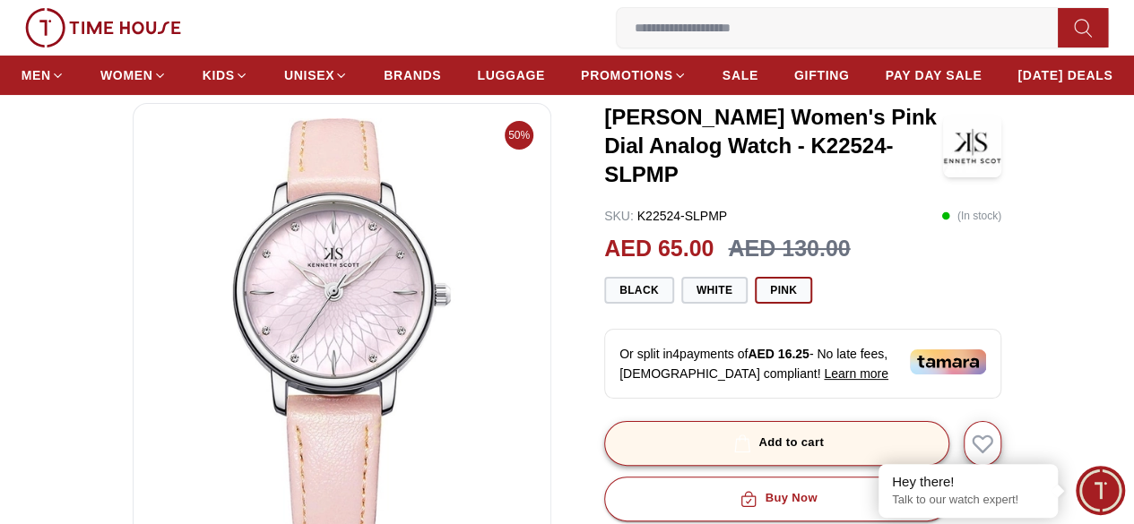
click at [823, 450] on div "Add to cart" at bounding box center [777, 443] width 94 height 21
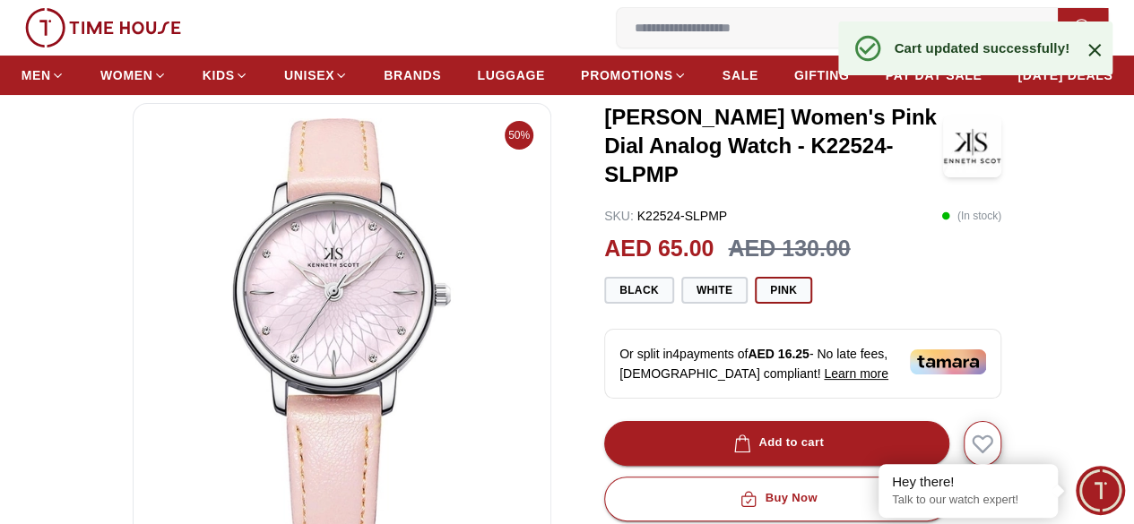
click at [0, 0] on icon "button" at bounding box center [0, 0] width 0 height 0
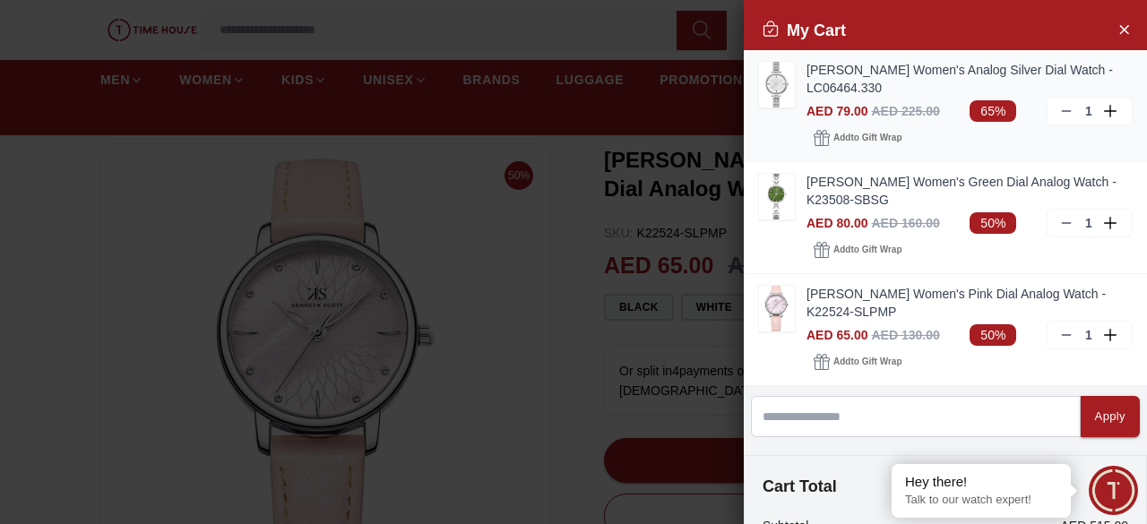
click at [1104, 116] on icon at bounding box center [1112, 111] width 16 height 13
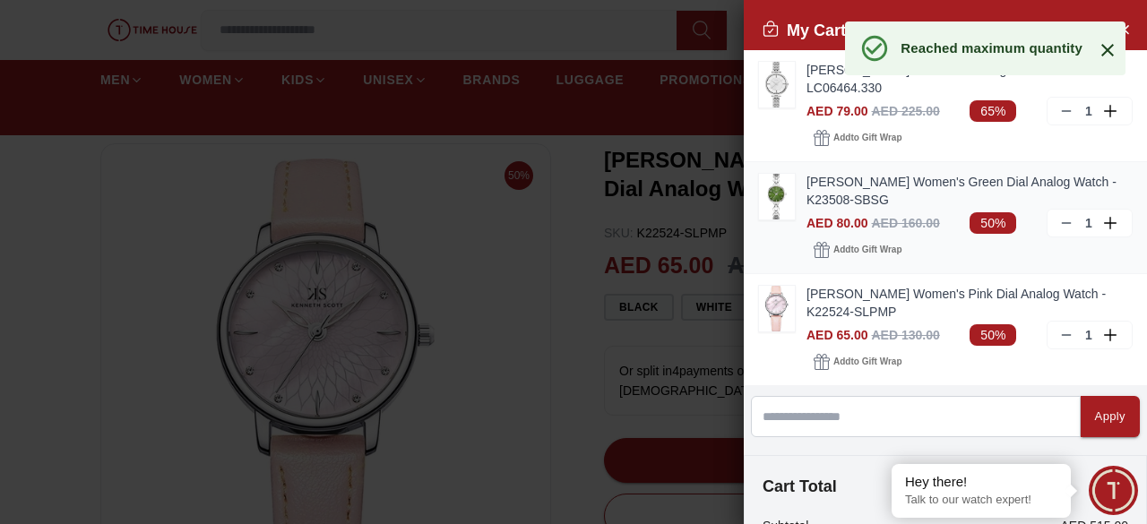
click at [1110, 220] on icon at bounding box center [1110, 223] width 1 height 13
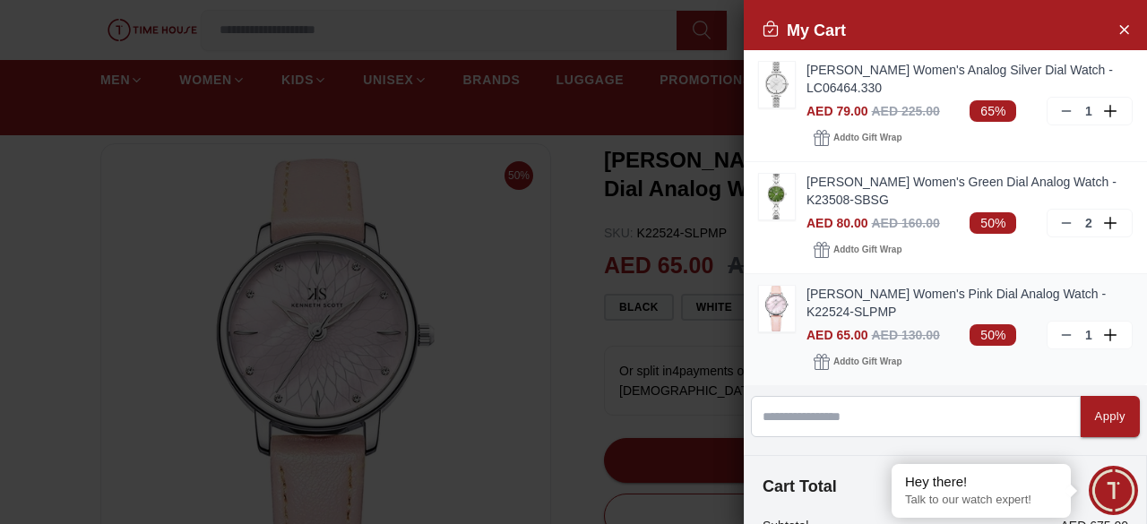
click at [1088, 332] on div "1" at bounding box center [1090, 335] width 86 height 29
click at [1104, 333] on icon at bounding box center [1112, 335] width 16 height 13
click at [1104, 221] on icon at bounding box center [1112, 223] width 16 height 13
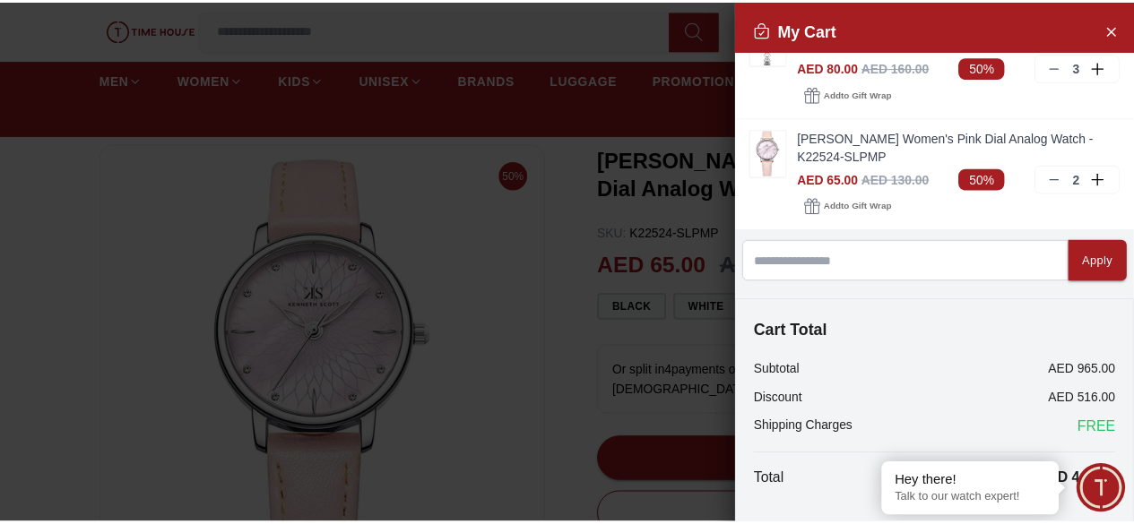
scroll to position [231, 0]
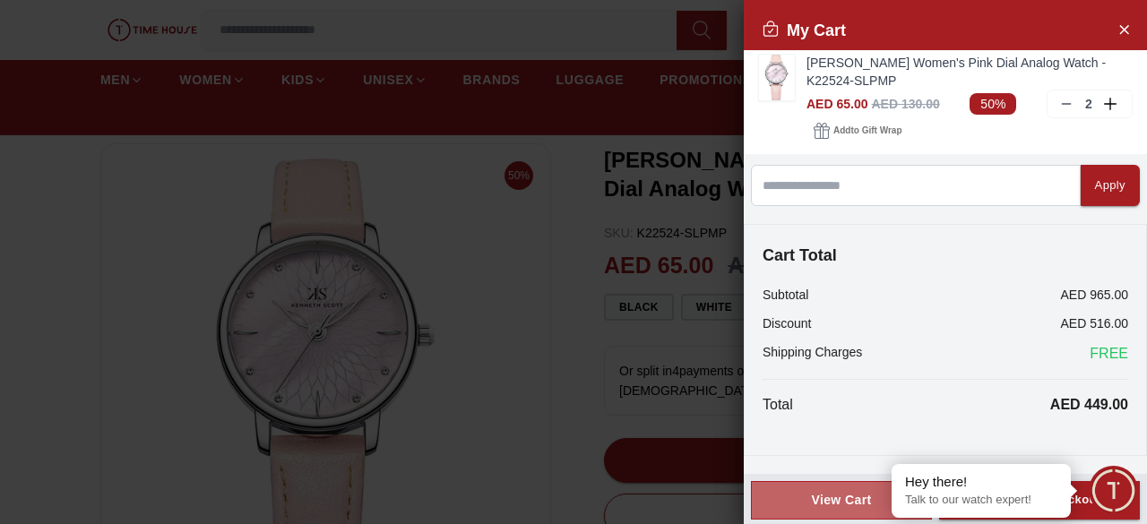
click at [841, 506] on div "View Cart" at bounding box center [841, 500] width 151 height 18
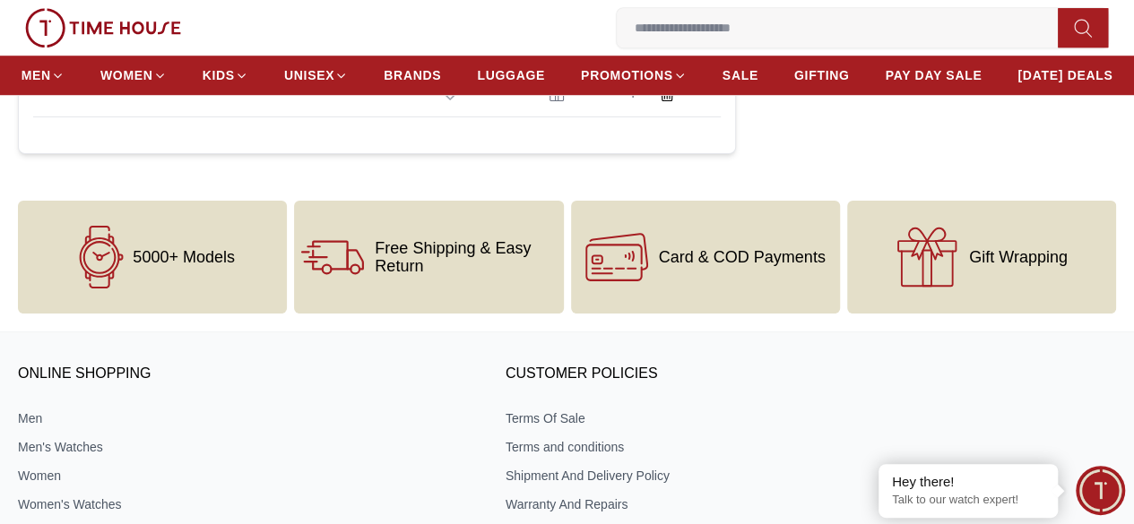
scroll to position [717, 0]
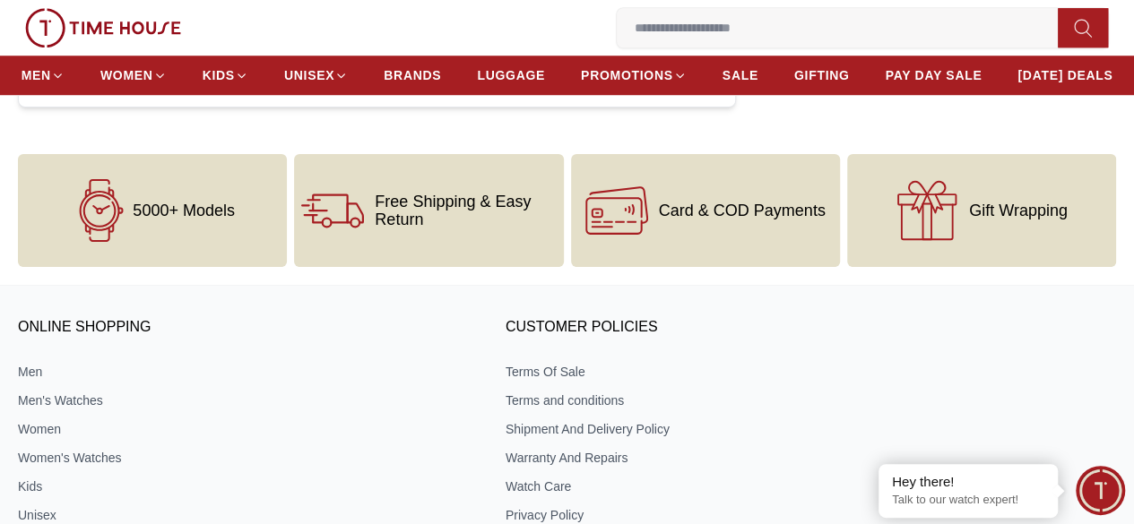
click at [0, 0] on icon at bounding box center [0, 0] width 0 height 0
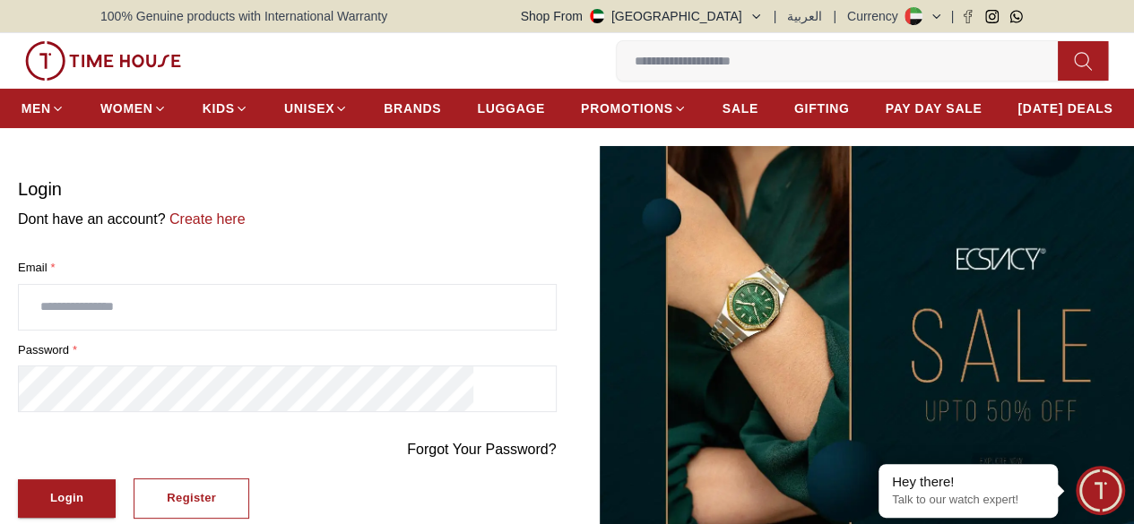
click at [264, 322] on input "text" at bounding box center [287, 307] width 537 height 45
type input "**********"
